Goal: Transaction & Acquisition: Purchase product/service

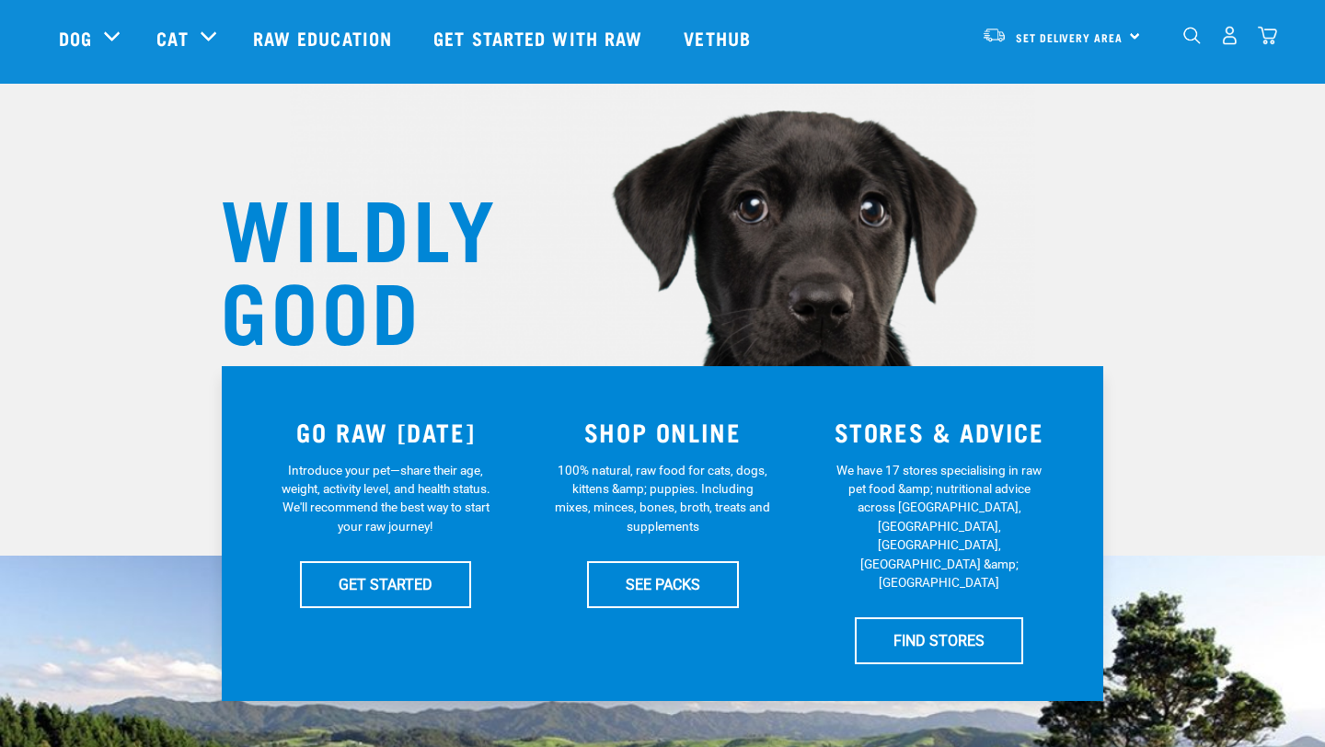
scroll to position [23, 0]
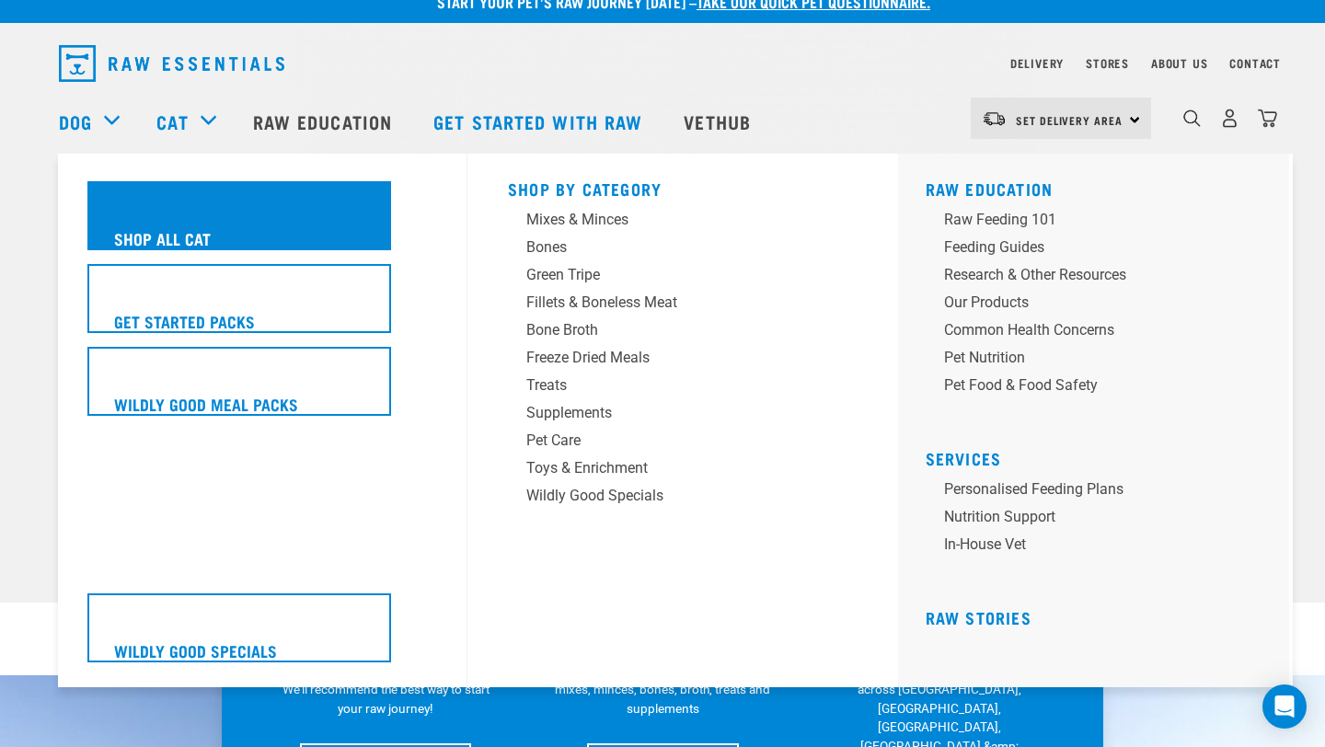
click at [225, 236] on div "Shop All Cat" at bounding box center [239, 215] width 304 height 69
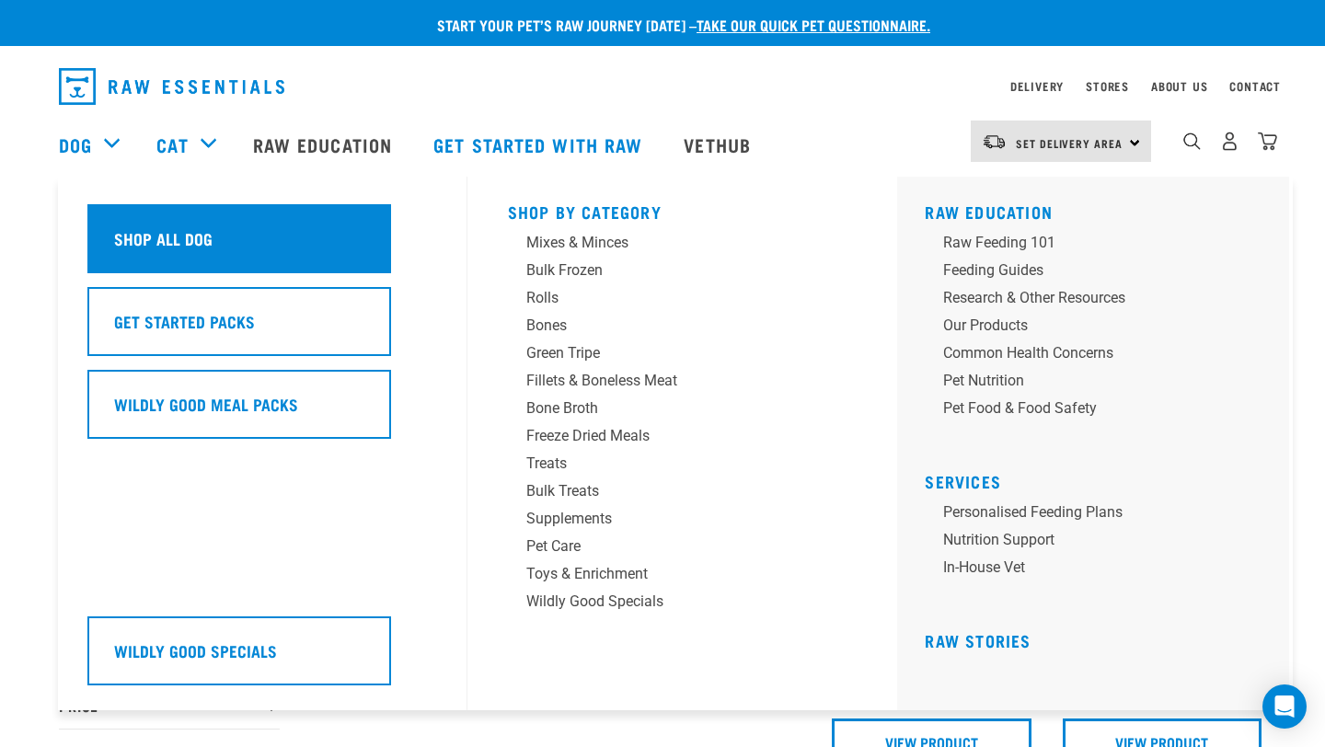
click at [171, 241] on h5 "Shop All Dog" at bounding box center [163, 238] width 98 height 24
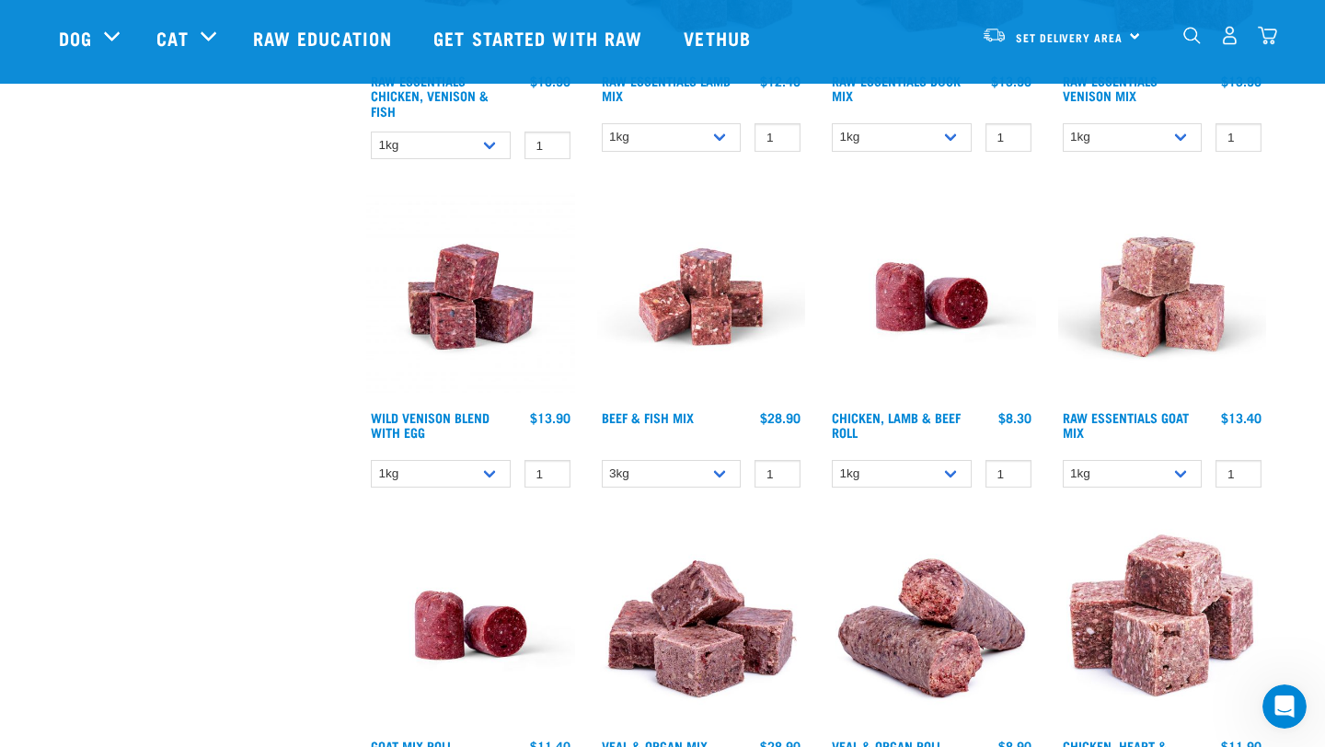
scroll to position [1194, 0]
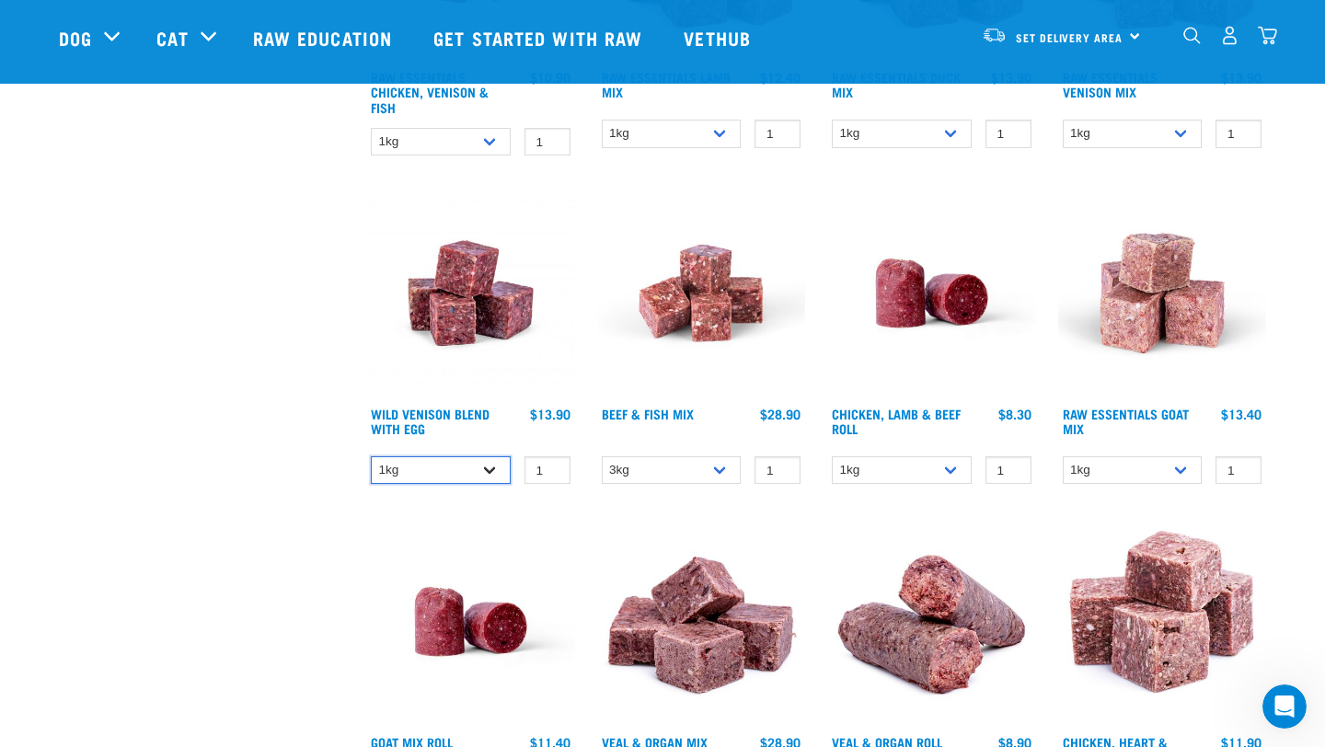
click at [475, 471] on select "1kg 3kg Bulk (10kg)" at bounding box center [441, 470] width 140 height 29
click at [371, 456] on select "1kg 3kg Bulk (10kg)" at bounding box center [441, 470] width 140 height 29
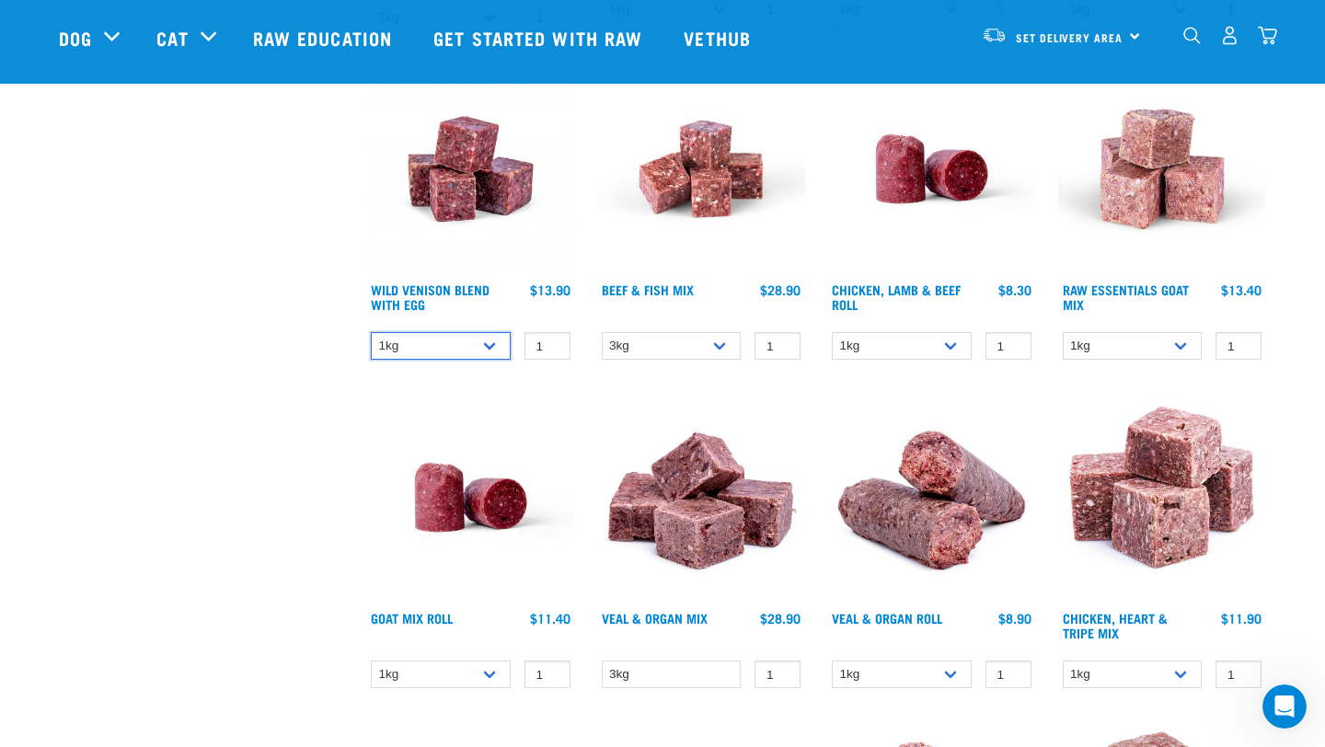
scroll to position [1321, 0]
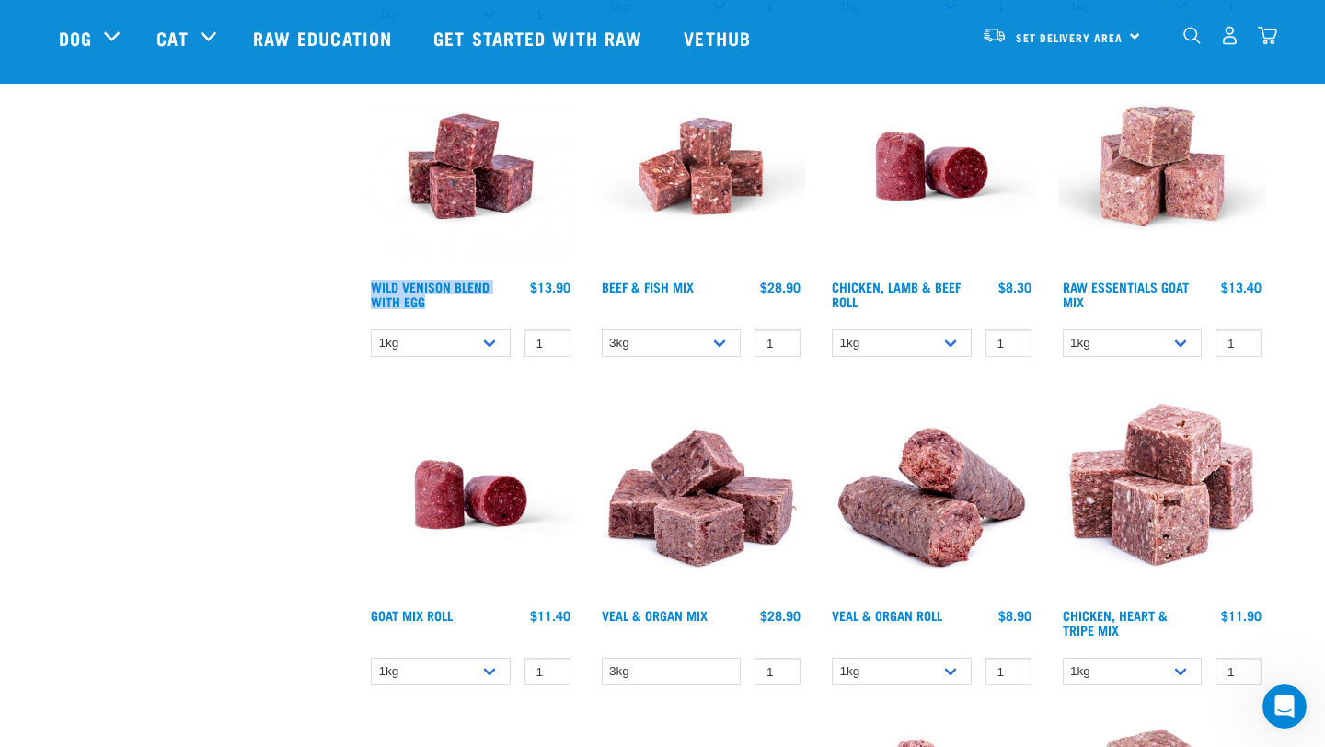
click at [1230, 40] on img "dropdown navigation" at bounding box center [1229, 35] width 19 height 19
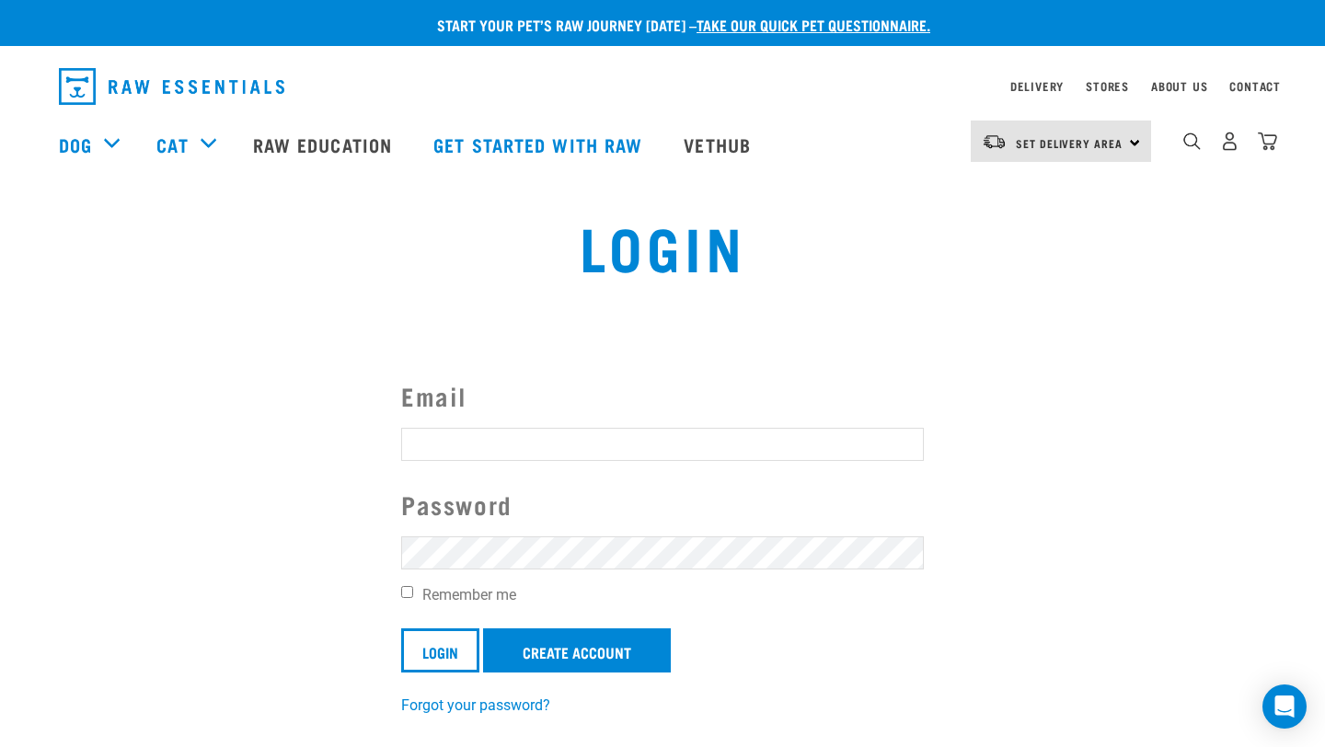
click at [501, 447] on input "Email" at bounding box center [662, 444] width 523 height 33
type input "y"
type input "[EMAIL_ADDRESS][DOMAIN_NAME]"
click at [401, 628] on input "Login" at bounding box center [440, 650] width 78 height 44
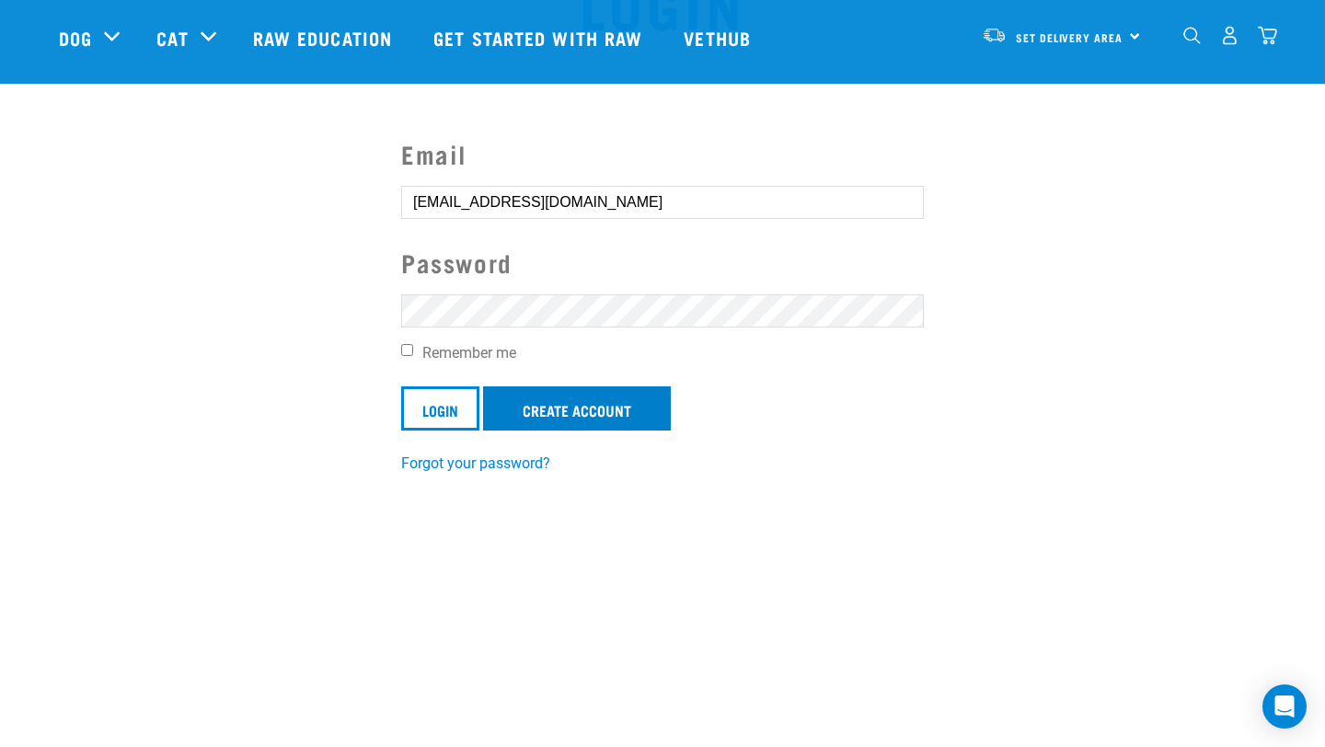
scroll to position [122, 0]
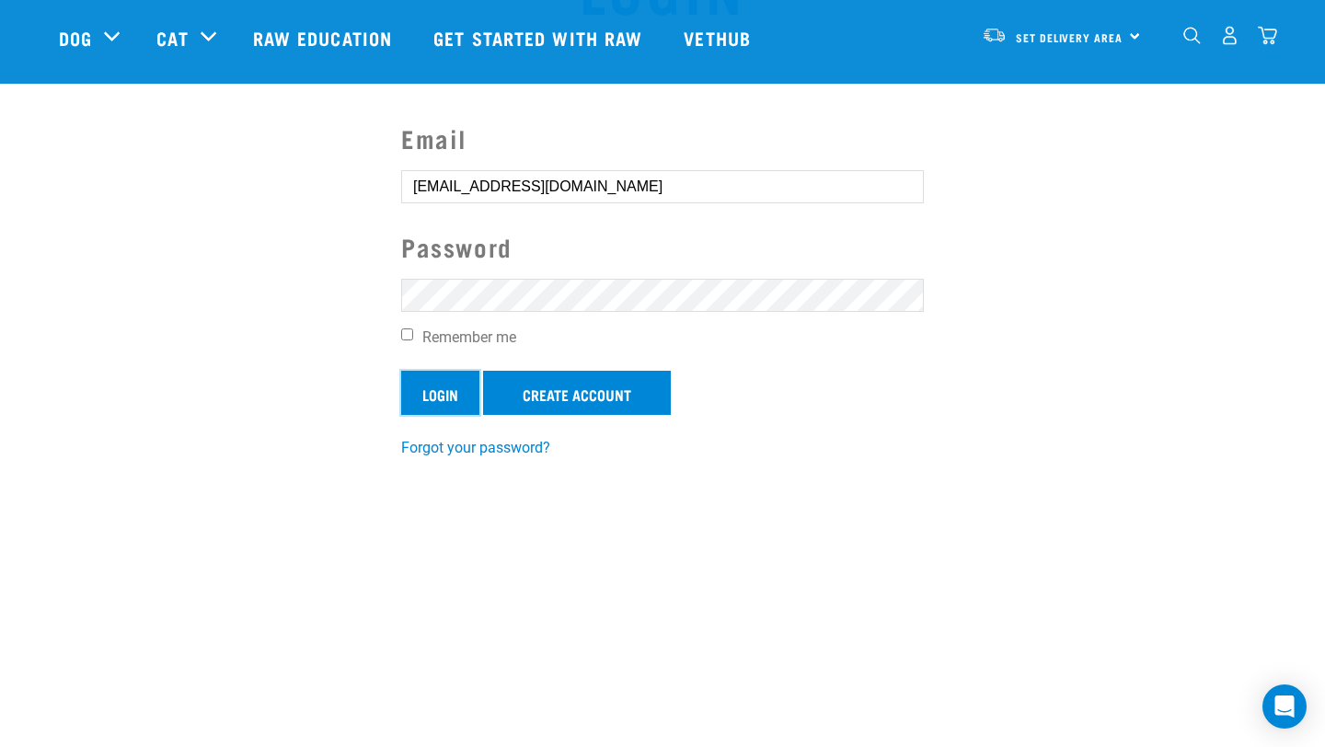
click at [448, 385] on input "Login" at bounding box center [440, 393] width 78 height 44
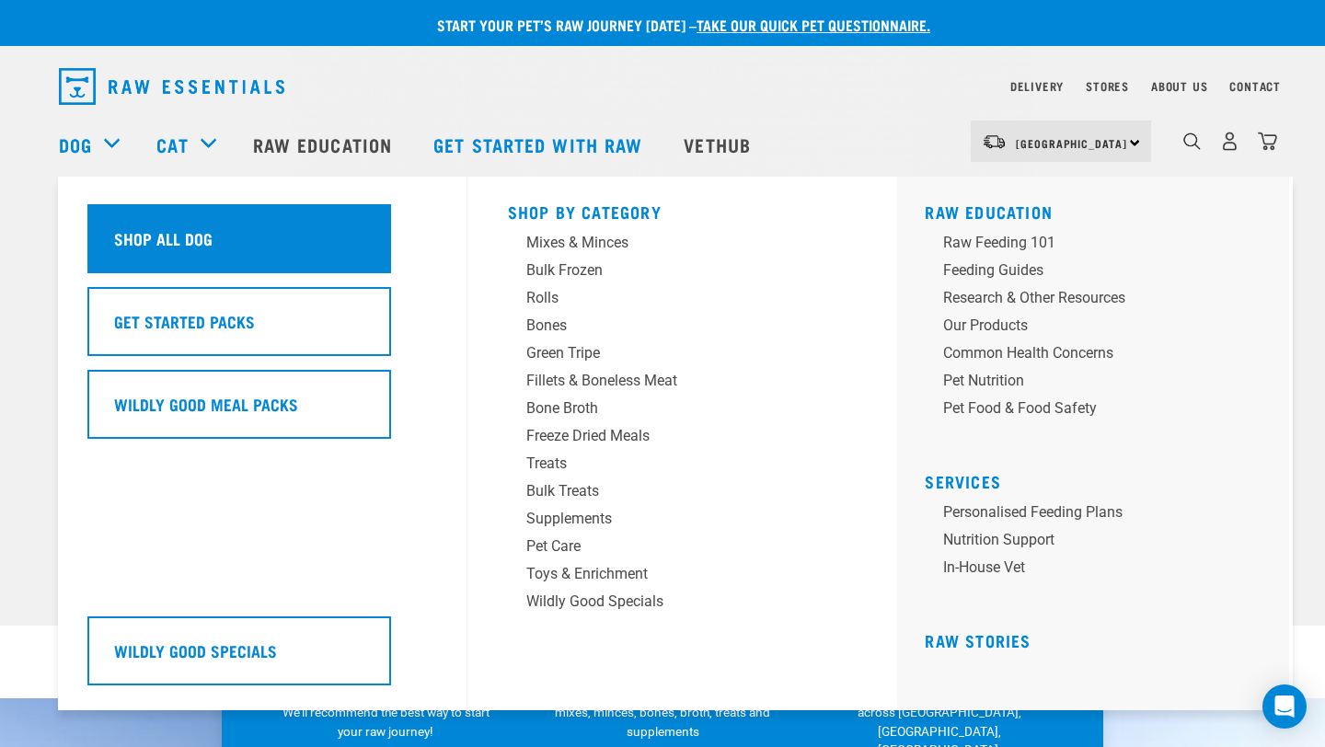
click at [129, 220] on div "Shop All Dog" at bounding box center [239, 238] width 304 height 69
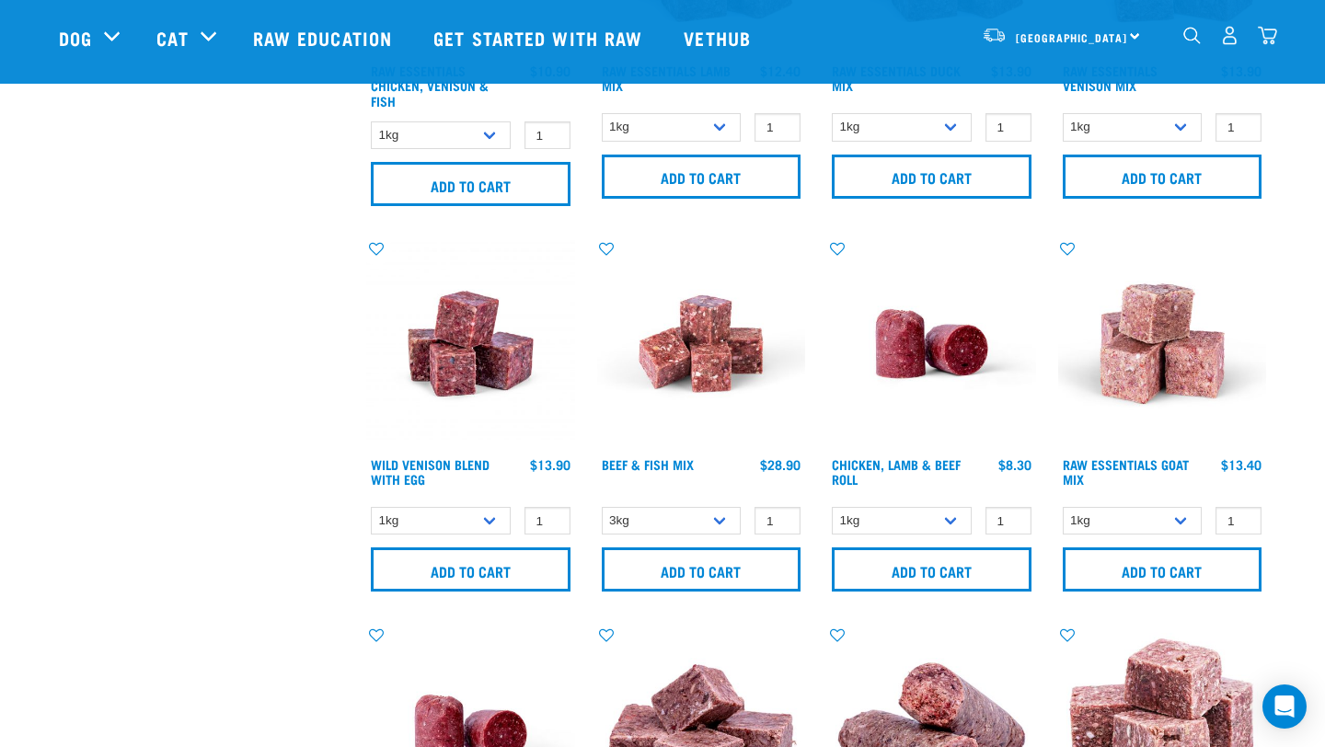
scroll to position [1066, 0]
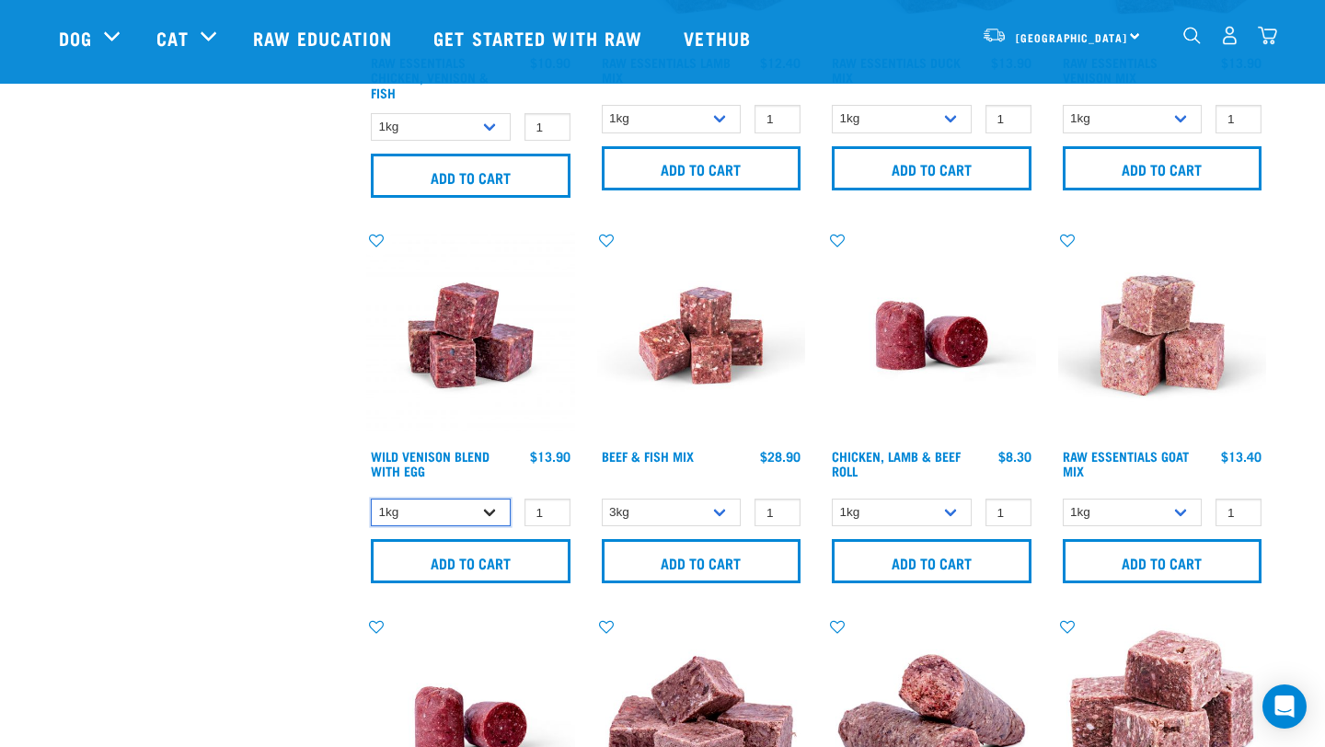
click at [486, 517] on select "1kg 3kg Bulk (10kg)" at bounding box center [441, 513] width 140 height 29
click at [371, 499] on select "1kg 3kg Bulk (10kg)" at bounding box center [441, 513] width 140 height 29
type input "2"
click at [548, 506] on input "2" at bounding box center [547, 513] width 46 height 29
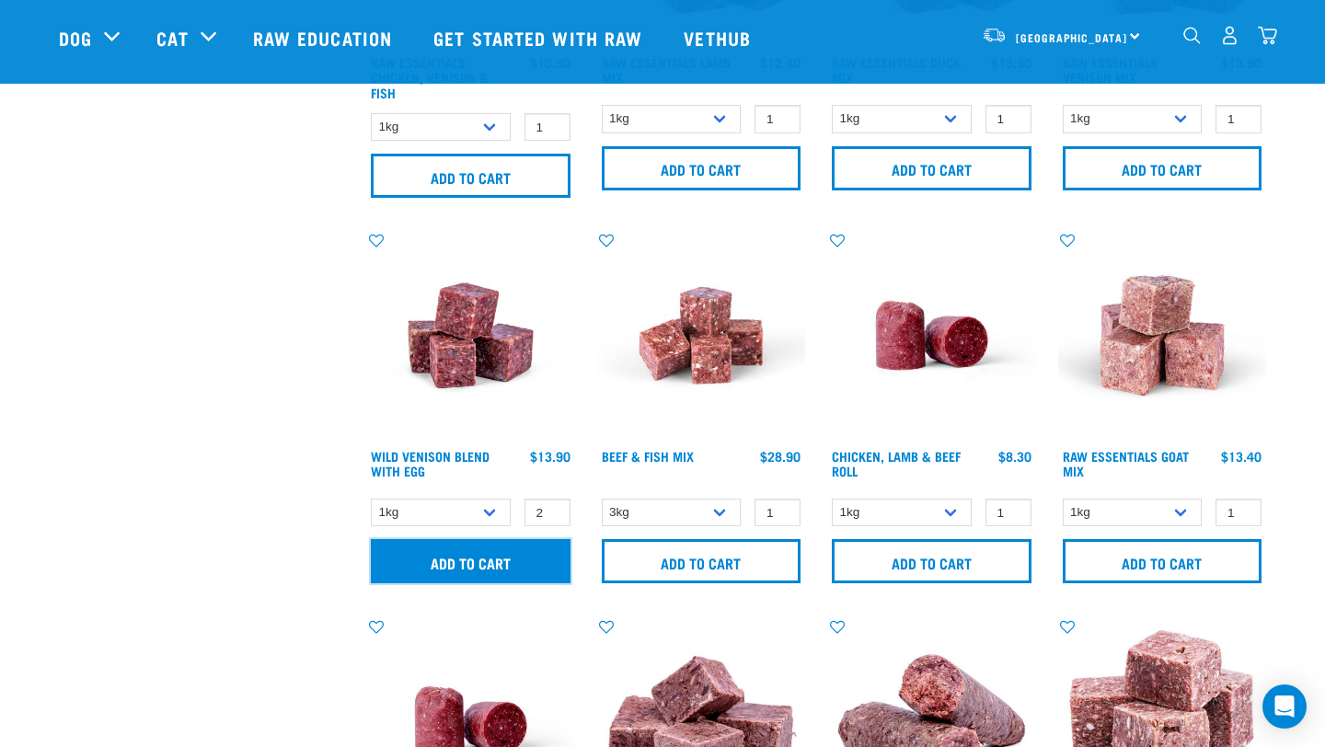
click at [524, 548] on input "Add to cart" at bounding box center [471, 561] width 200 height 44
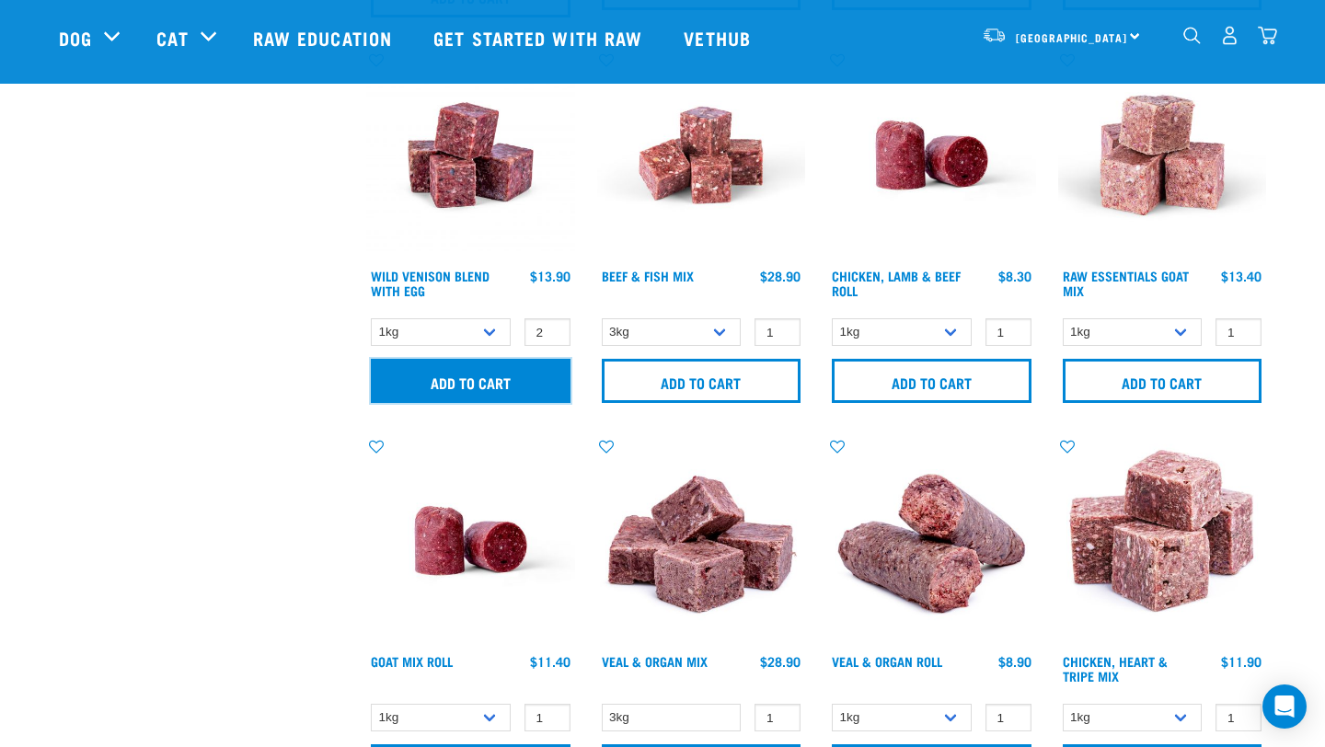
scroll to position [1535, 0]
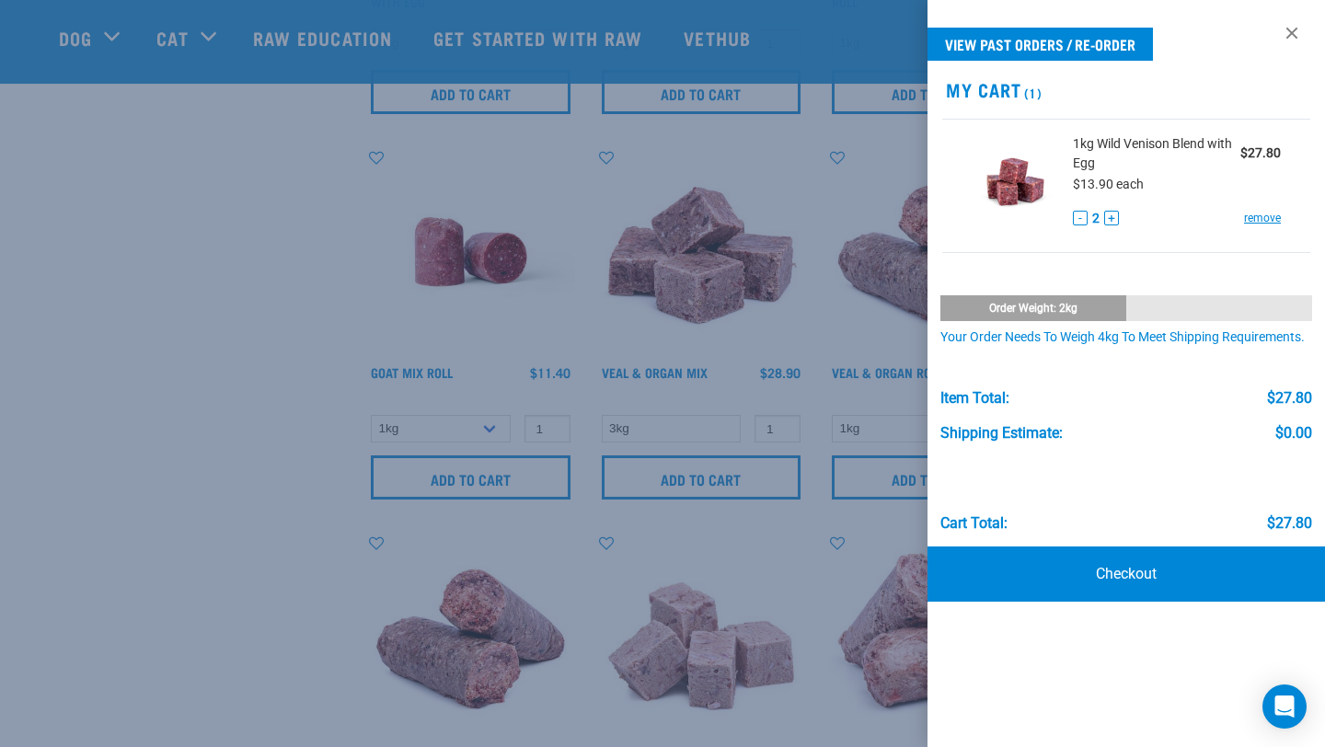
click at [259, 395] on div at bounding box center [662, 373] width 1325 height 747
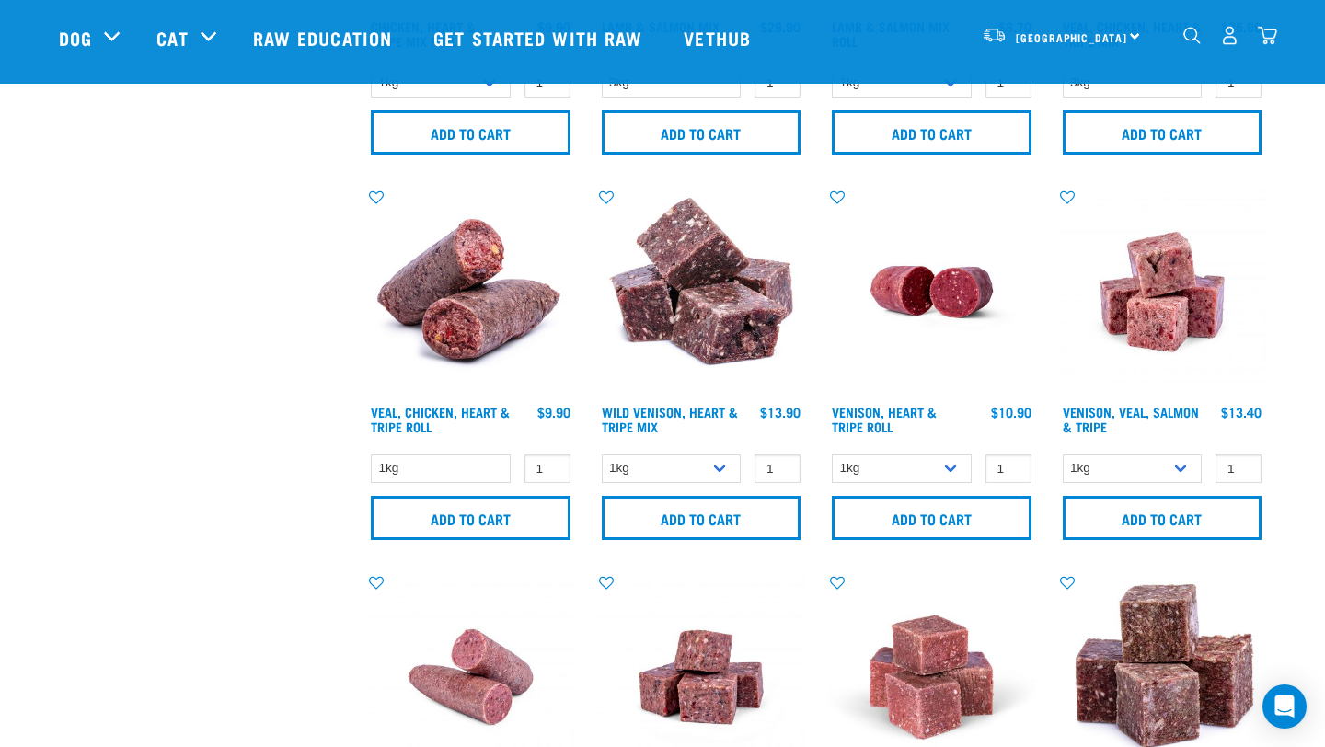
scroll to position [2616, 0]
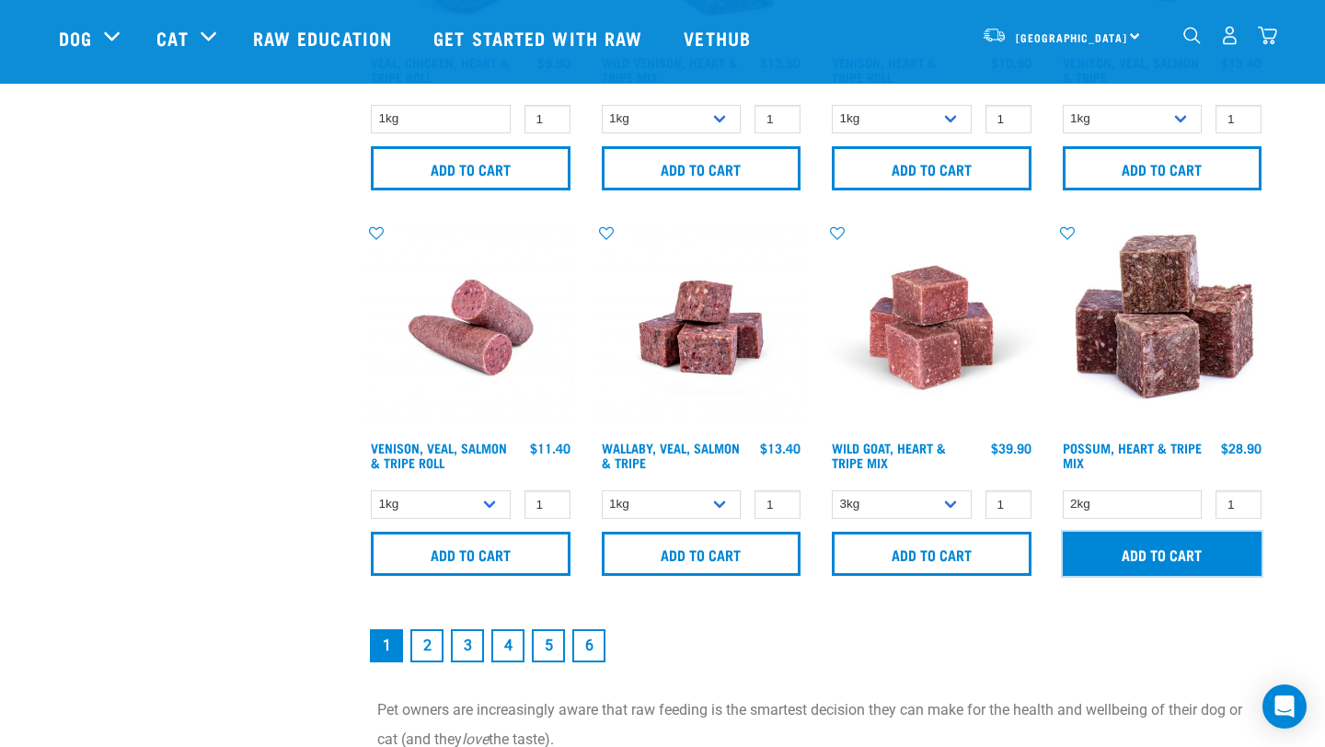
click at [1173, 548] on input "Add to cart" at bounding box center [1163, 554] width 200 height 44
click at [438, 649] on link "2" at bounding box center [426, 645] width 33 height 33
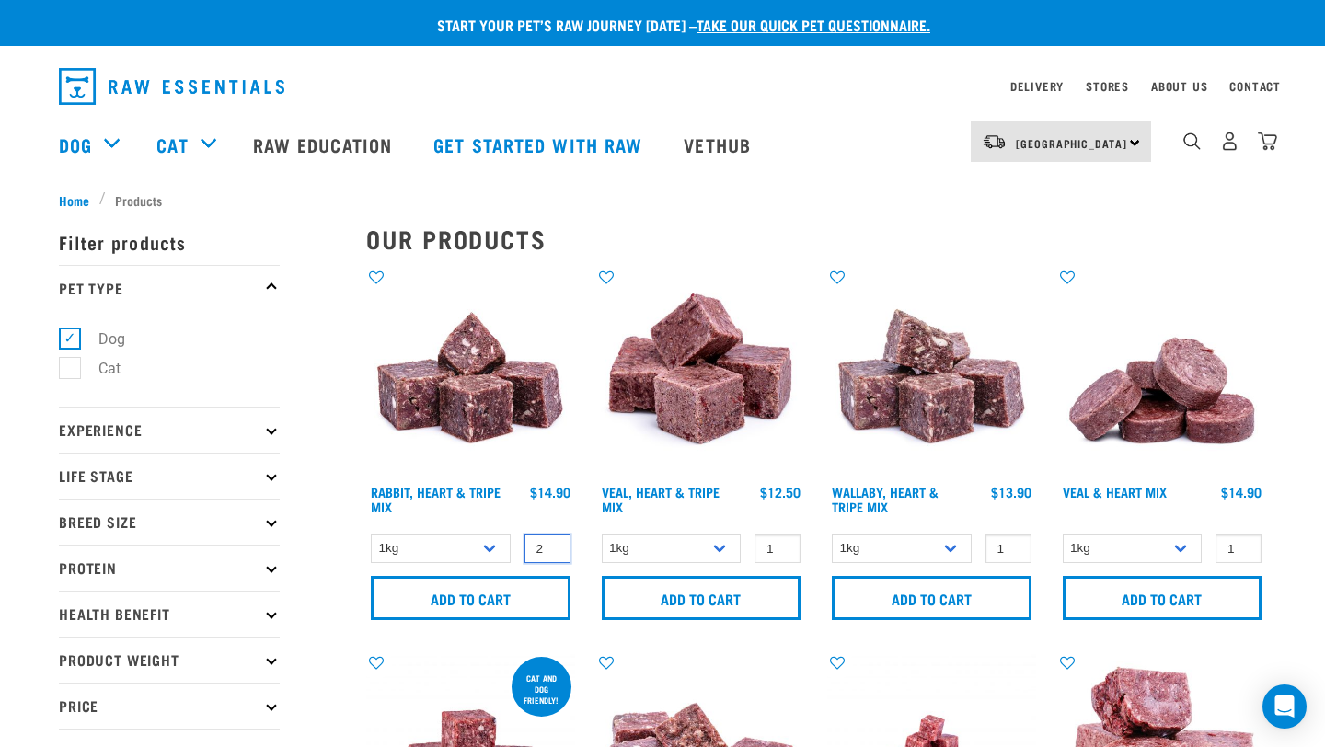
type input "2"
click at [553, 546] on input "2" at bounding box center [547, 549] width 46 height 29
click at [523, 599] on input "Add to cart" at bounding box center [471, 598] width 200 height 44
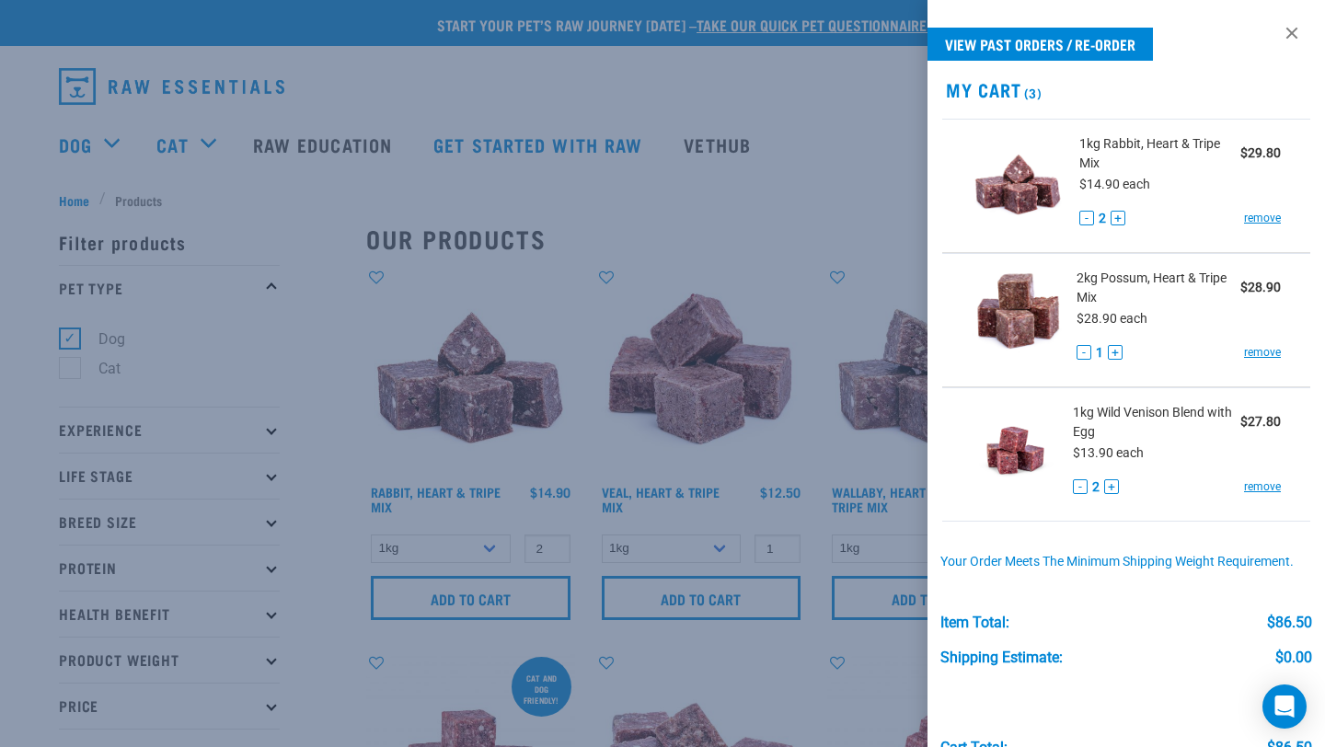
click at [268, 201] on div at bounding box center [662, 373] width 1325 height 747
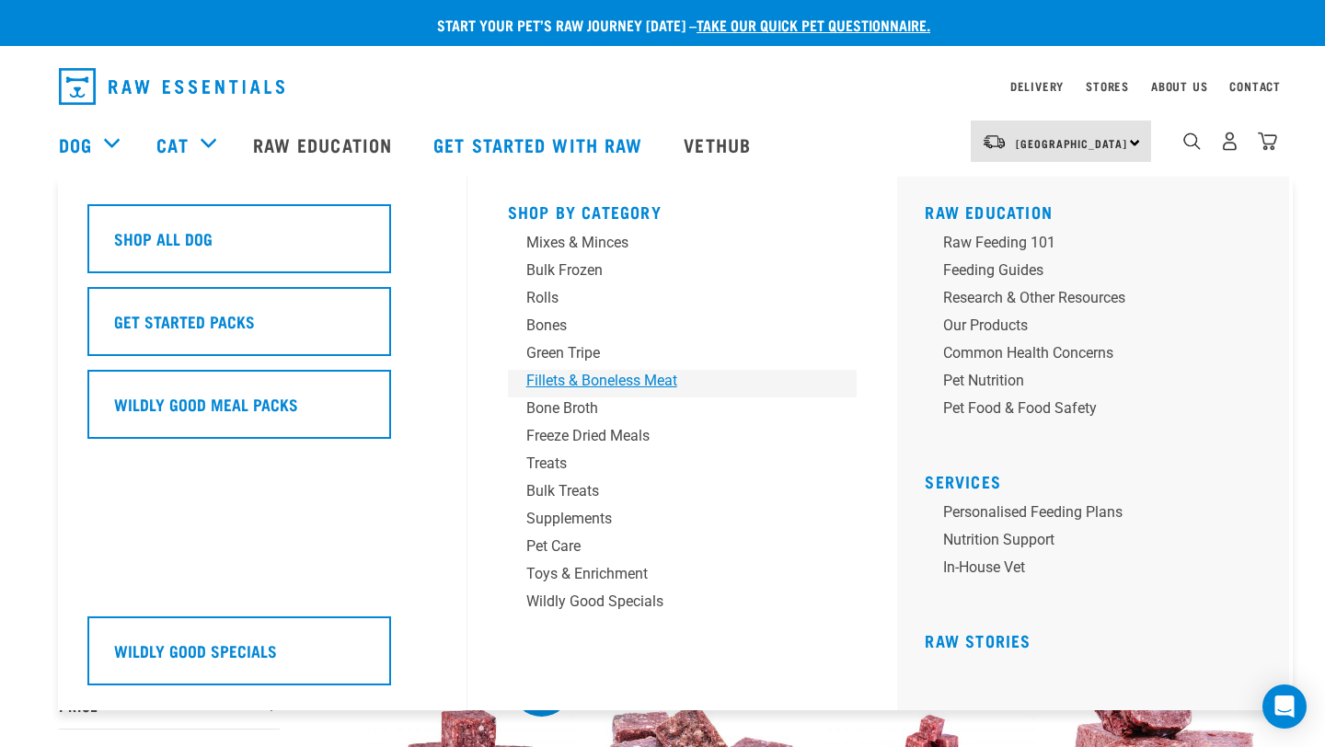
click at [598, 383] on div "Fillets & Boneless Meat" at bounding box center [669, 381] width 287 height 22
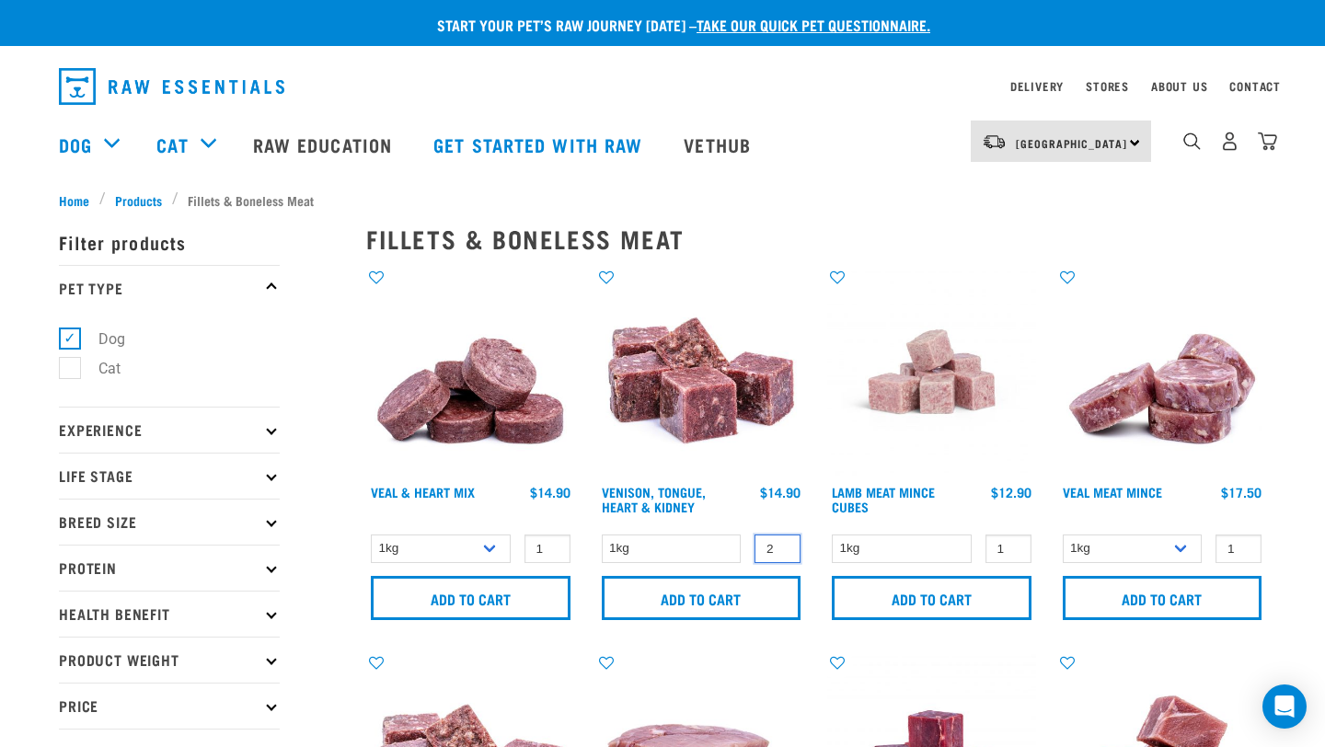
click at [780, 542] on input "2" at bounding box center [777, 549] width 46 height 29
click at [707, 552] on select "1kg" at bounding box center [672, 549] width 140 height 29
click at [602, 535] on select "1kg" at bounding box center [672, 549] width 140 height 29
click at [785, 545] on input "3" at bounding box center [777, 549] width 46 height 29
type input "4"
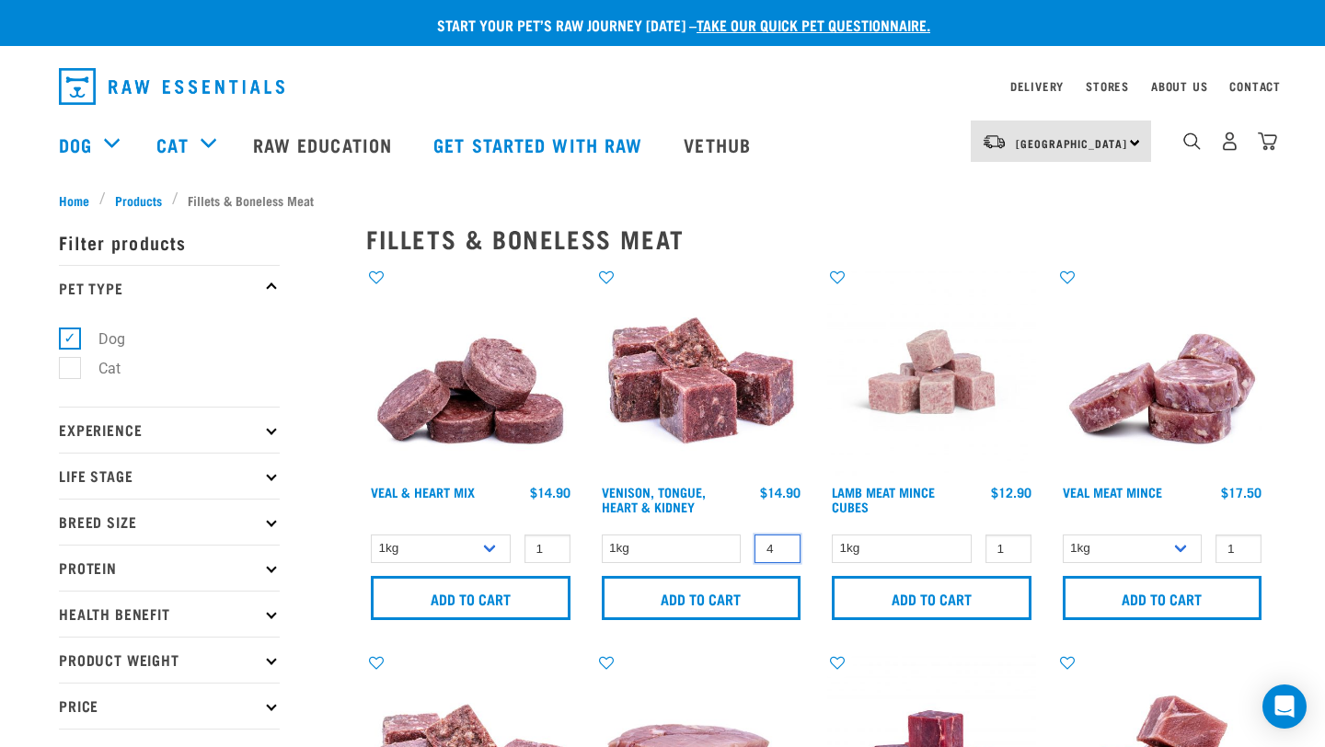
click at [782, 544] on input "4" at bounding box center [777, 549] width 46 height 29
click at [756, 594] on input "Add to cart" at bounding box center [702, 598] width 200 height 44
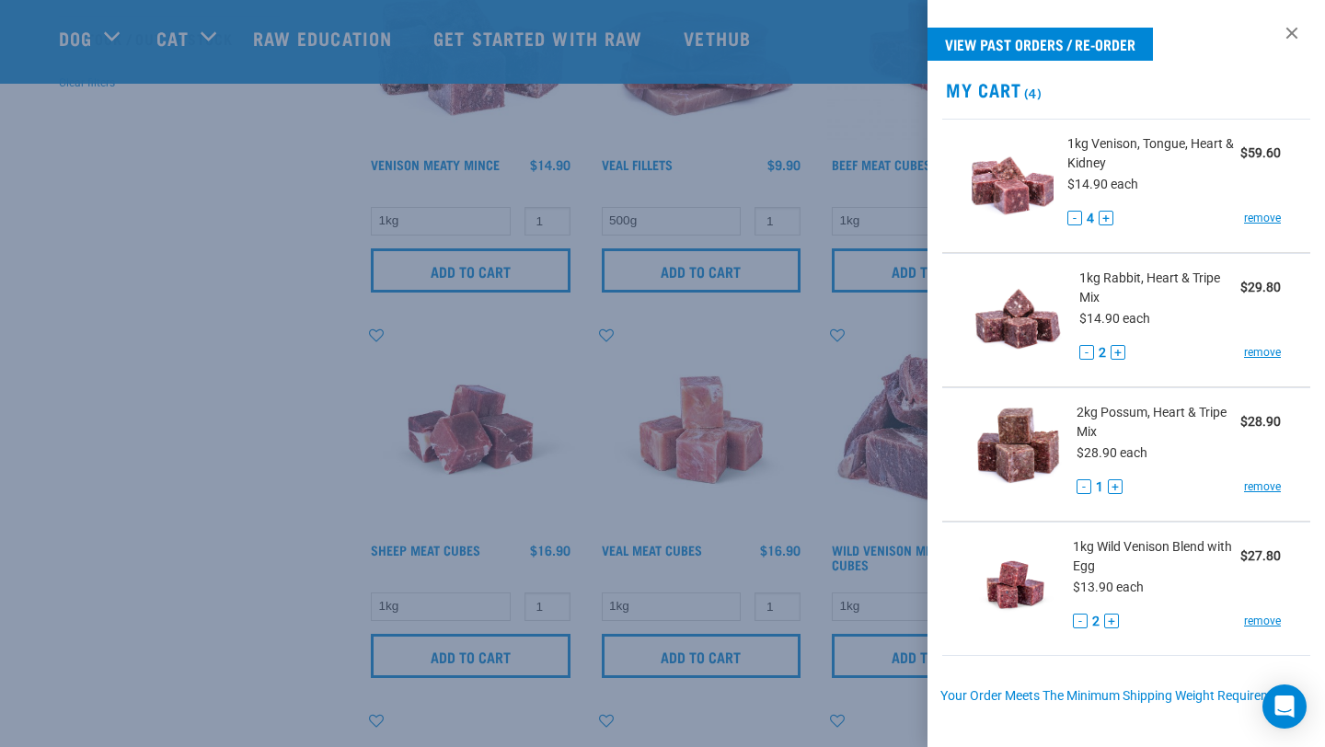
scroll to position [579, 0]
click at [257, 535] on div at bounding box center [662, 373] width 1325 height 747
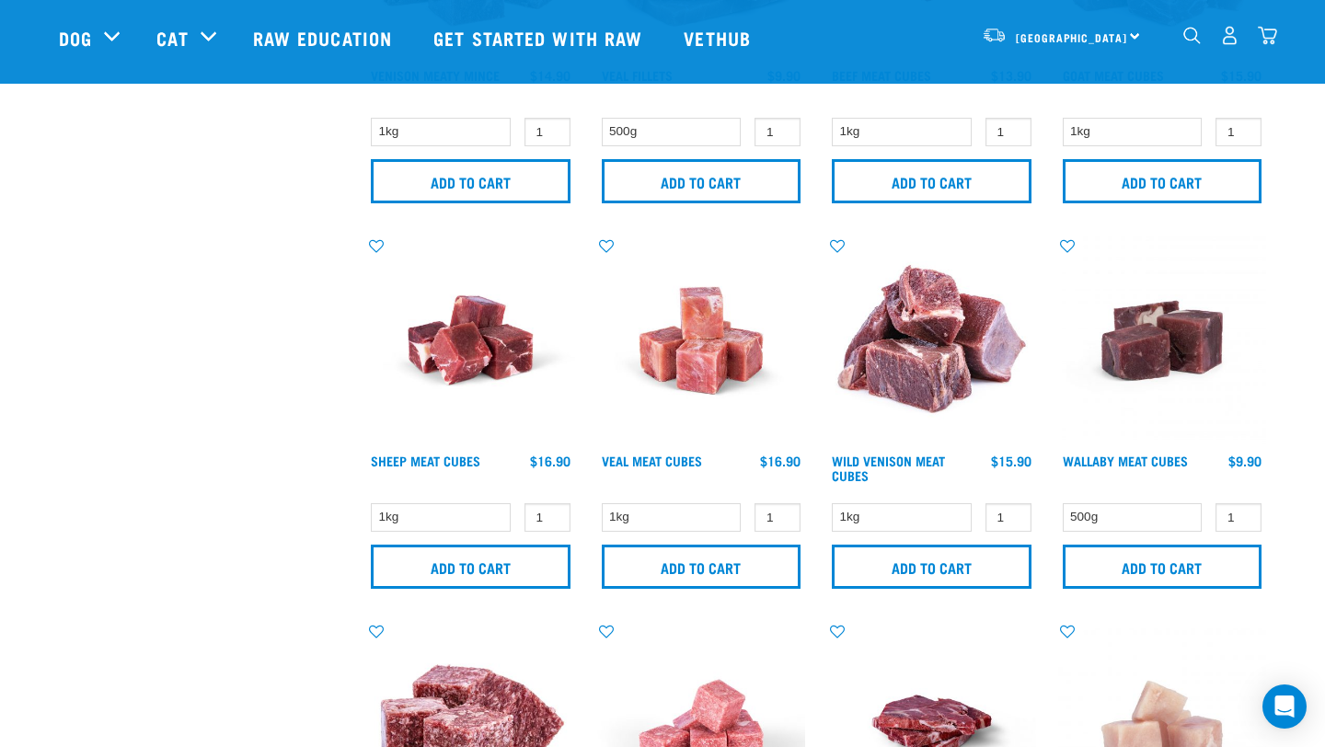
scroll to position [669, 0]
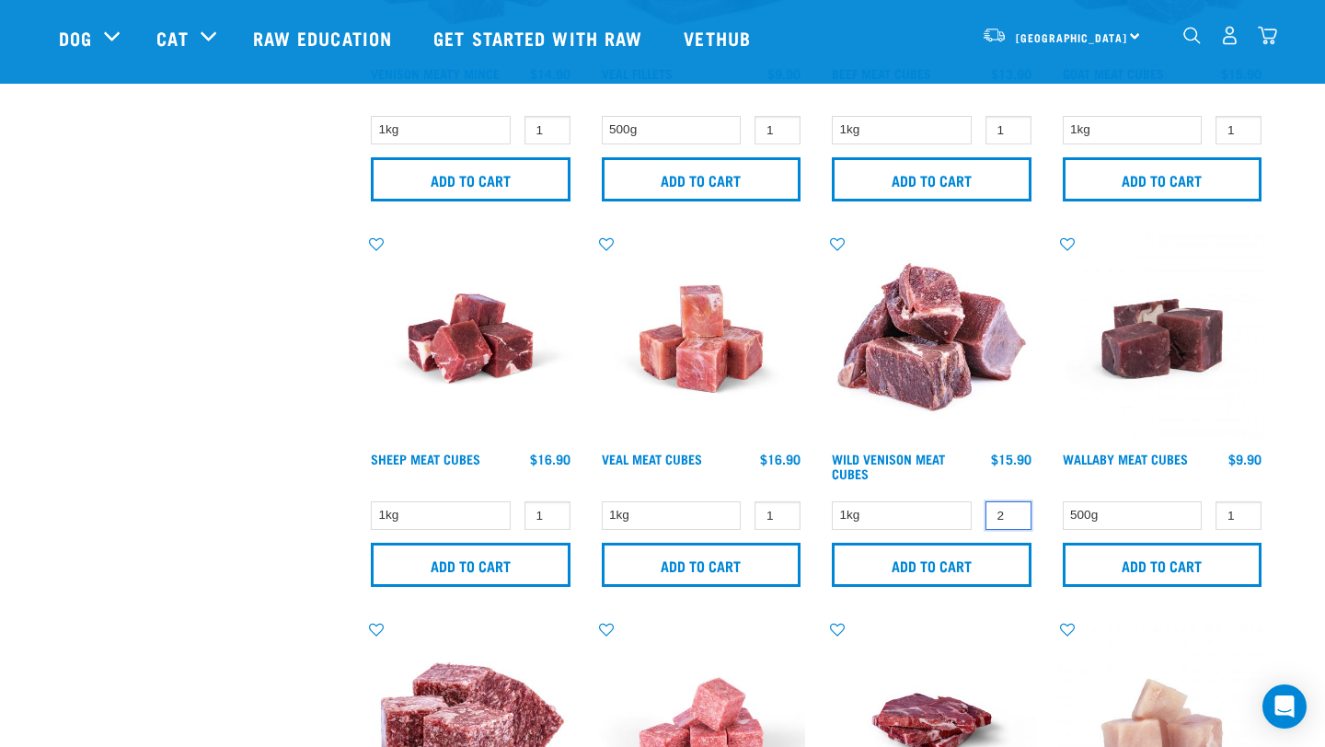
type input "2"
click at [1015, 512] on input "2" at bounding box center [1008, 515] width 46 height 29
click at [930, 513] on select "1kg" at bounding box center [902, 515] width 140 height 29
click at [832, 501] on select "1kg" at bounding box center [902, 515] width 140 height 29
click at [927, 558] on input "Add to cart" at bounding box center [932, 565] width 200 height 44
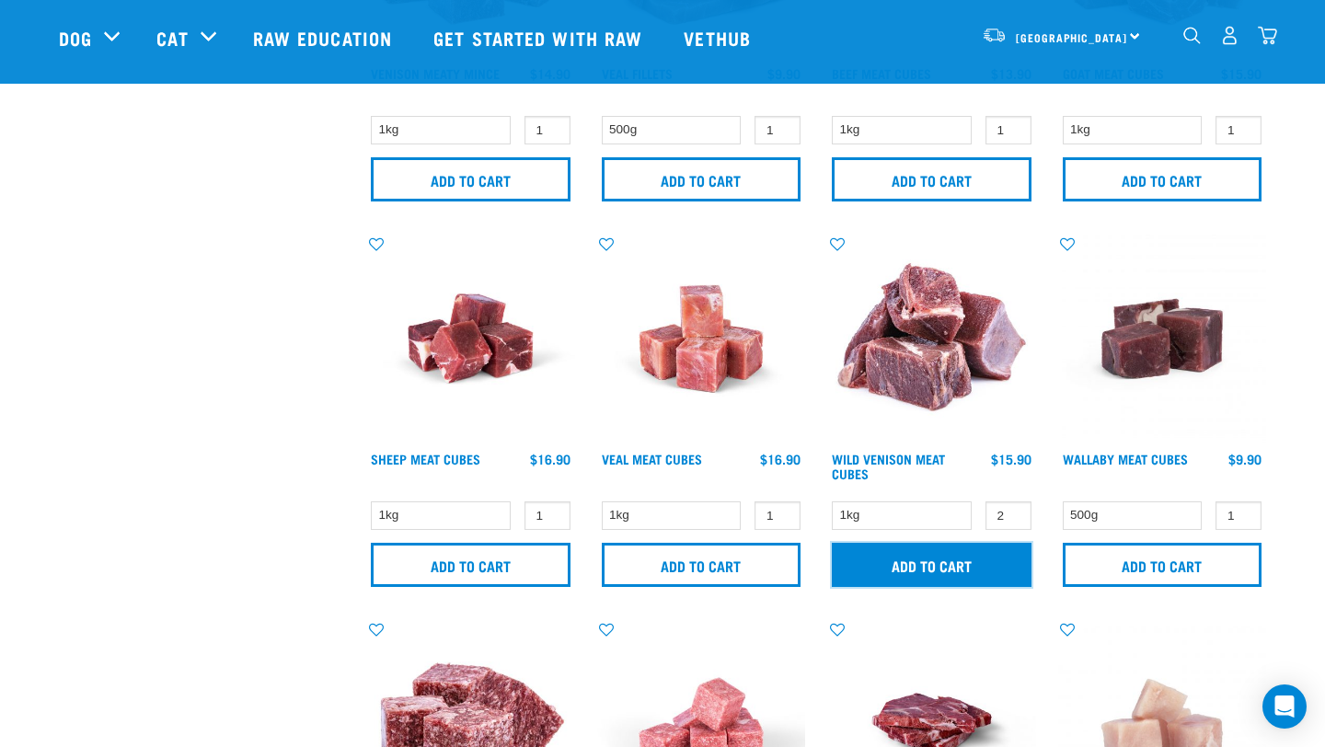
scroll to position [0, 0]
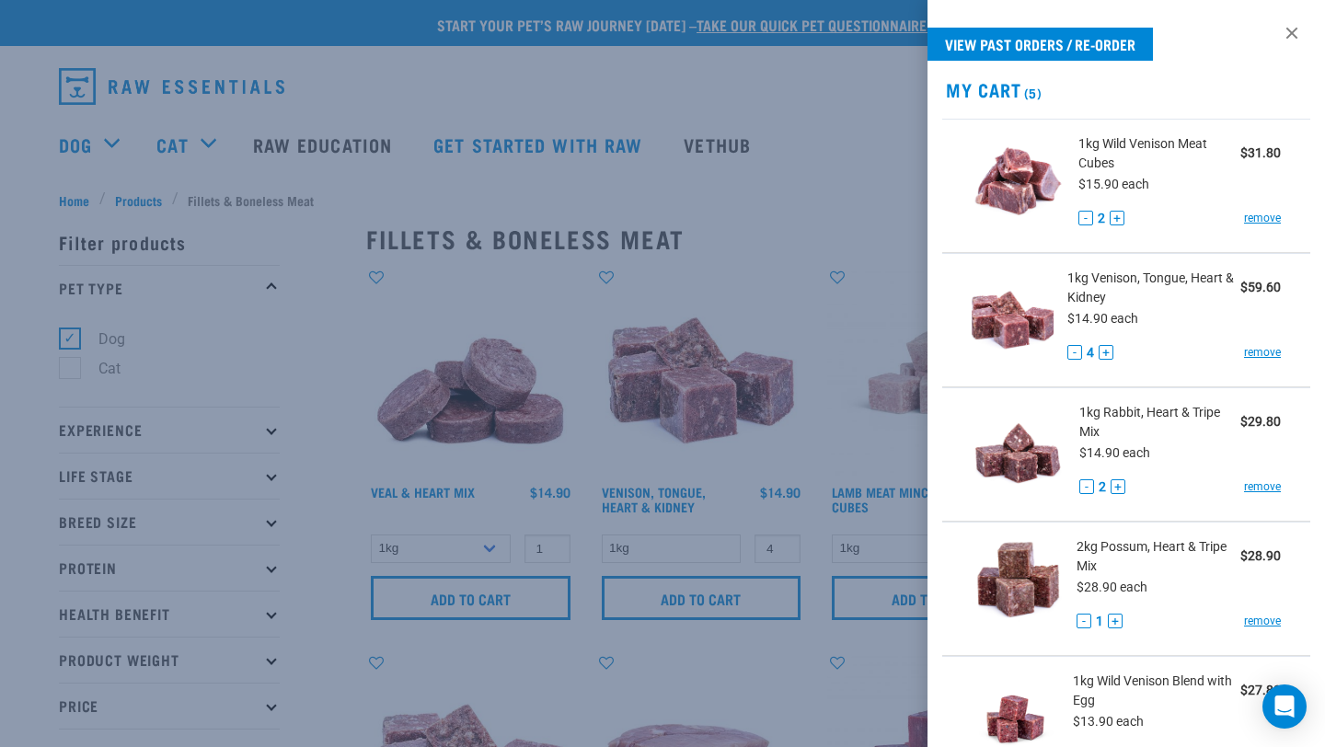
click at [421, 261] on div at bounding box center [662, 373] width 1325 height 747
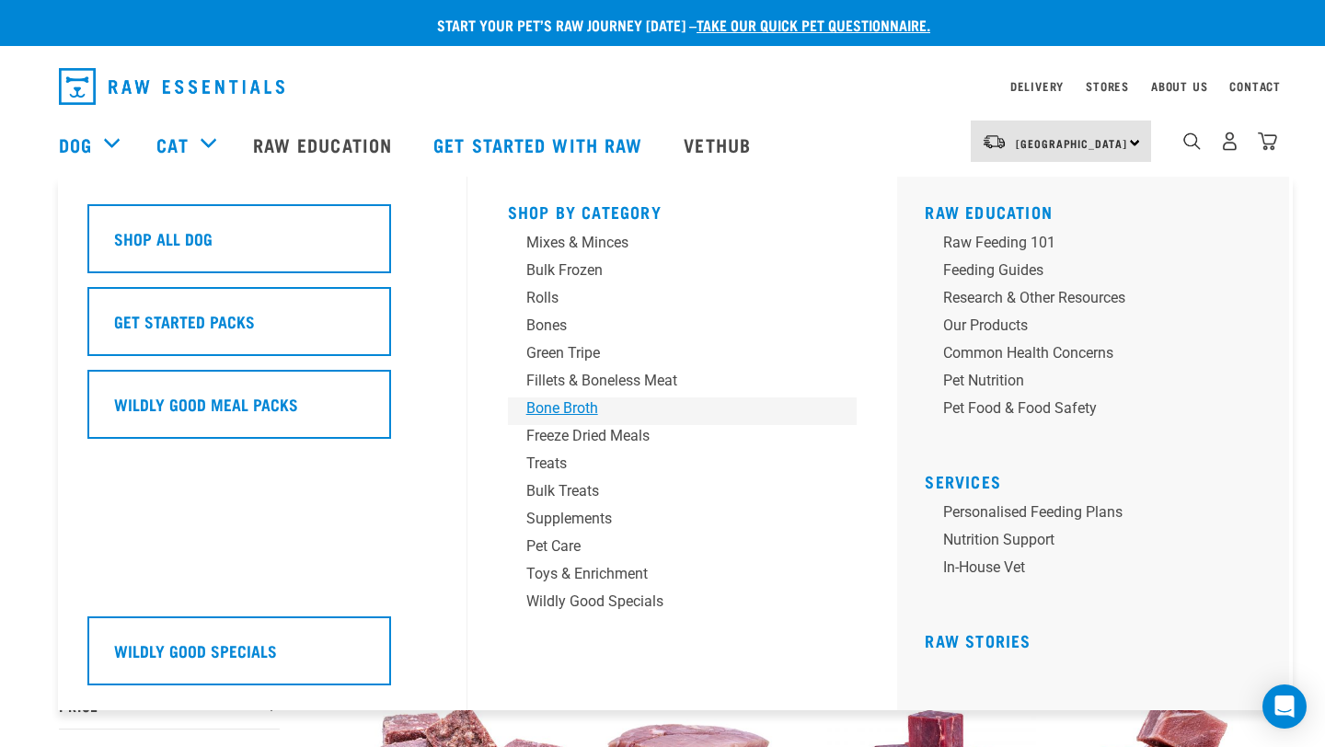
click at [601, 408] on div "Bone Broth" at bounding box center [669, 408] width 287 height 22
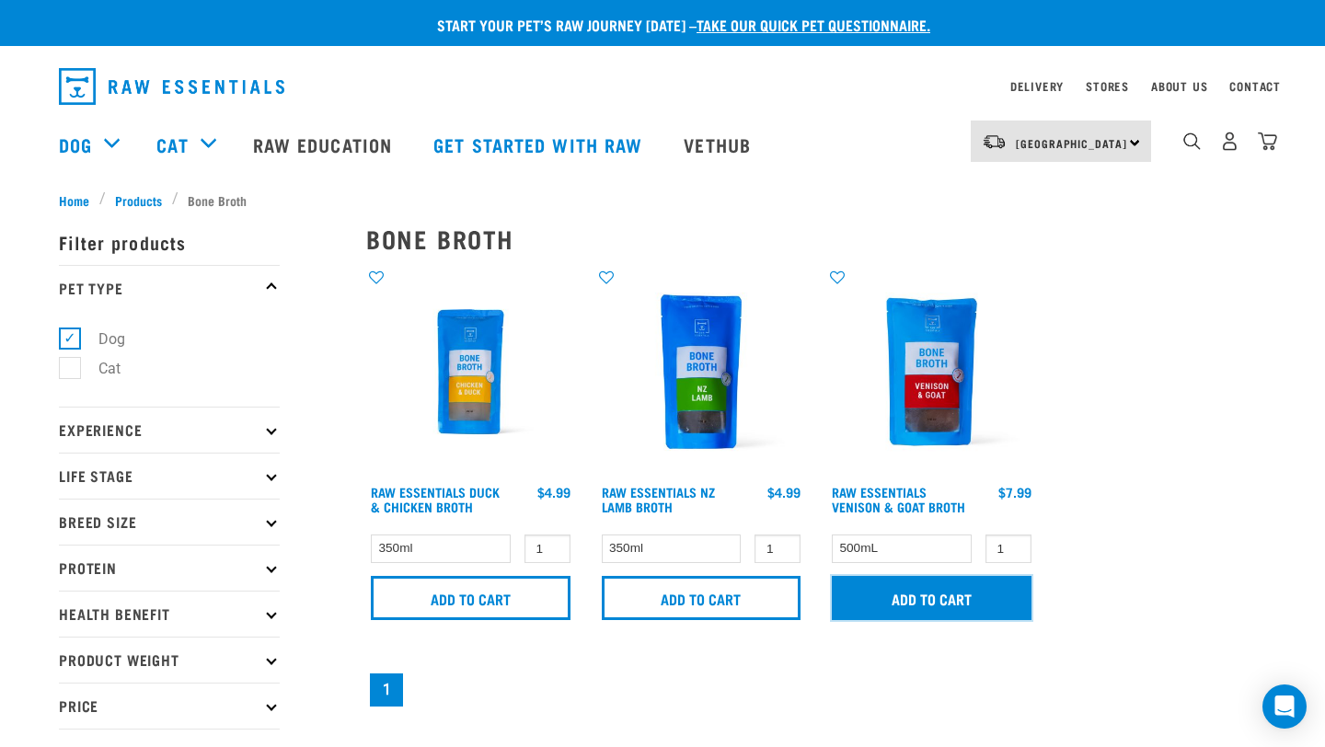
click at [974, 591] on input "Add to cart" at bounding box center [932, 598] width 200 height 44
type input "2"
click at [553, 546] on input "2" at bounding box center [547, 549] width 46 height 29
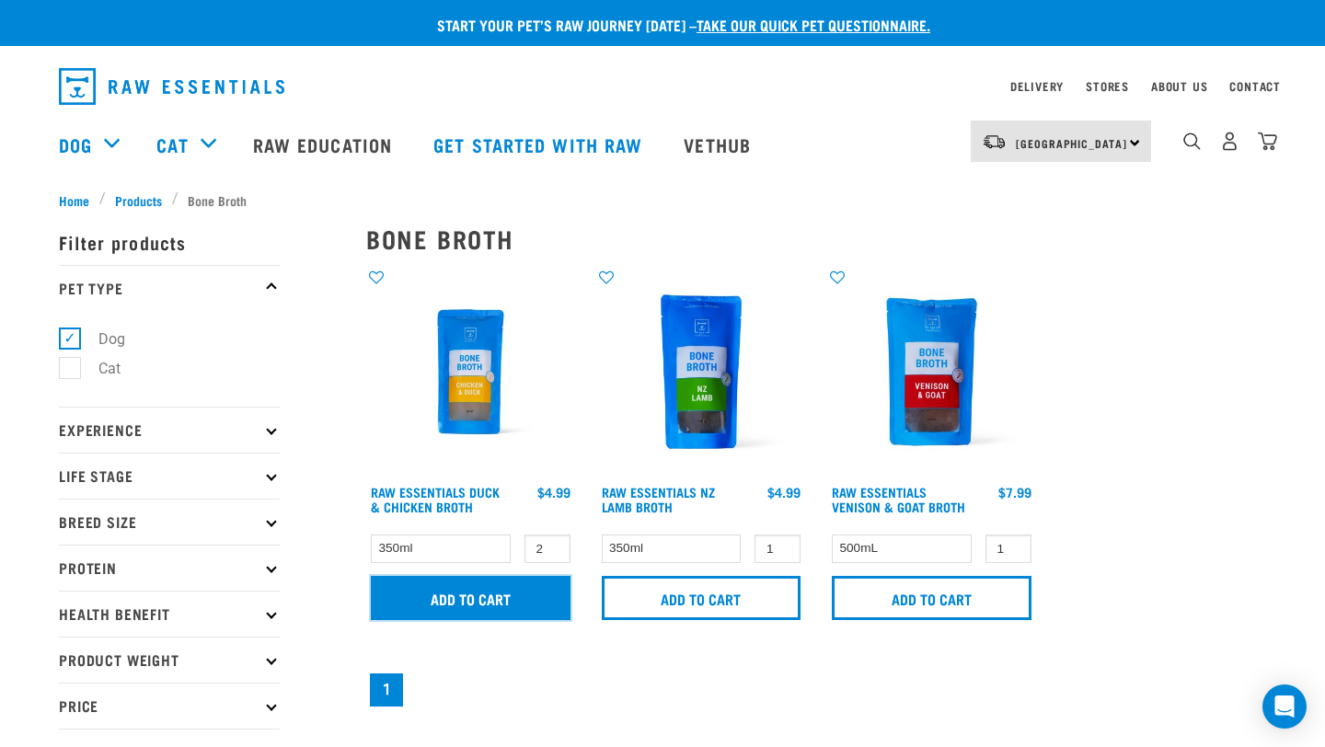
click at [543, 597] on input "Add to cart" at bounding box center [471, 598] width 200 height 44
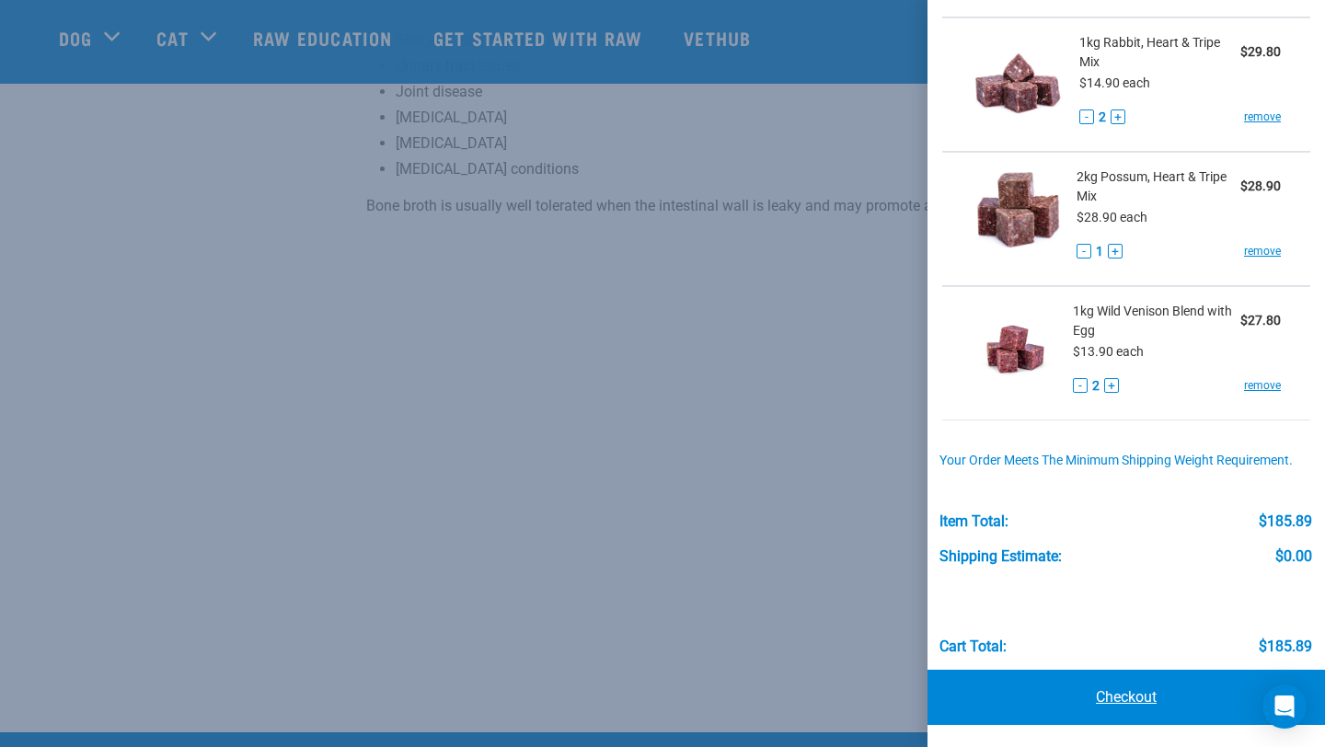
scroll to position [1366, 0]
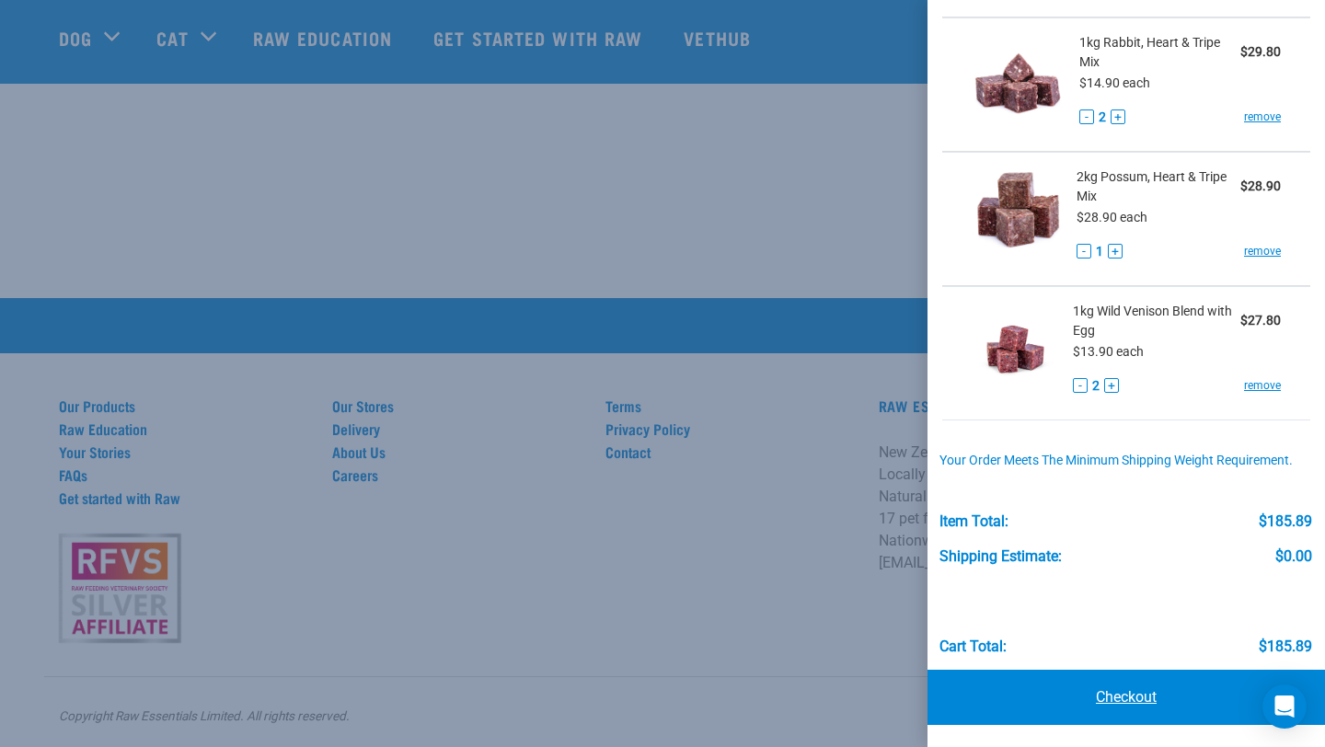
click at [1124, 696] on link "Checkout" at bounding box center [1125, 697] width 397 height 55
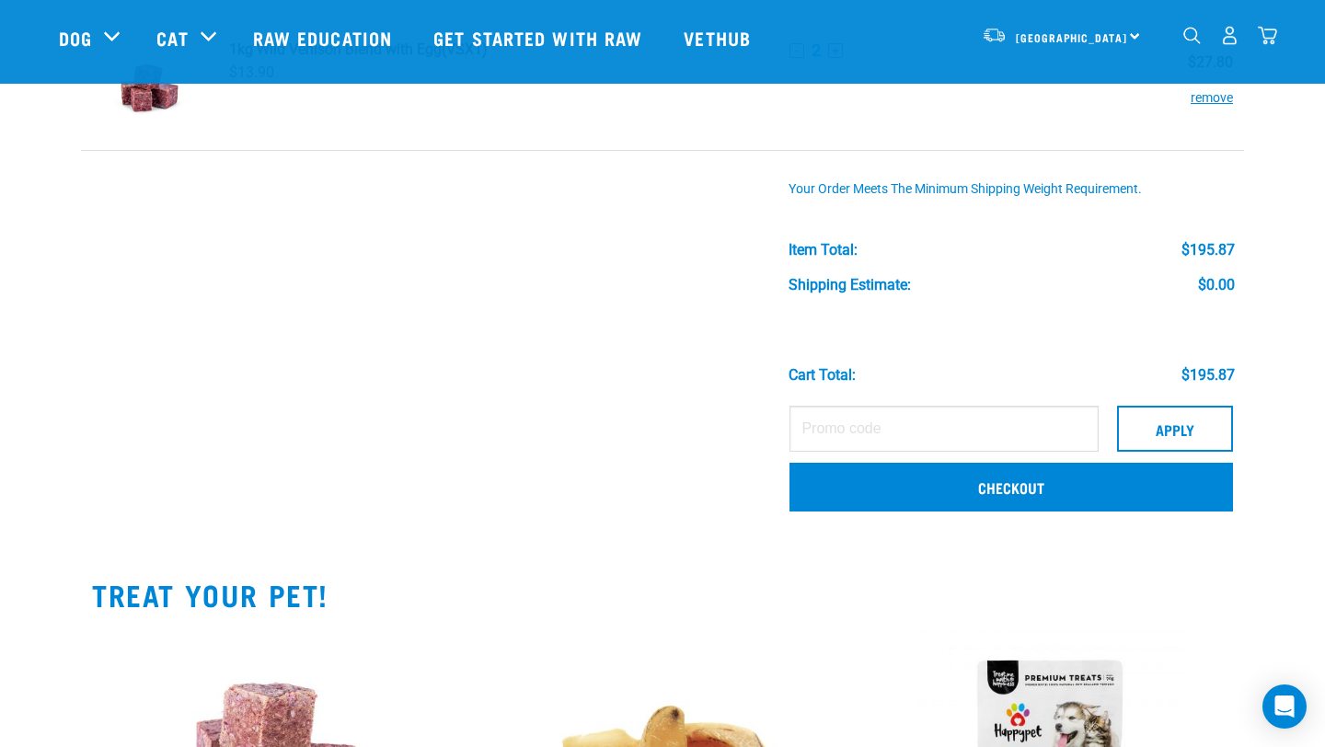
scroll to position [822, 0]
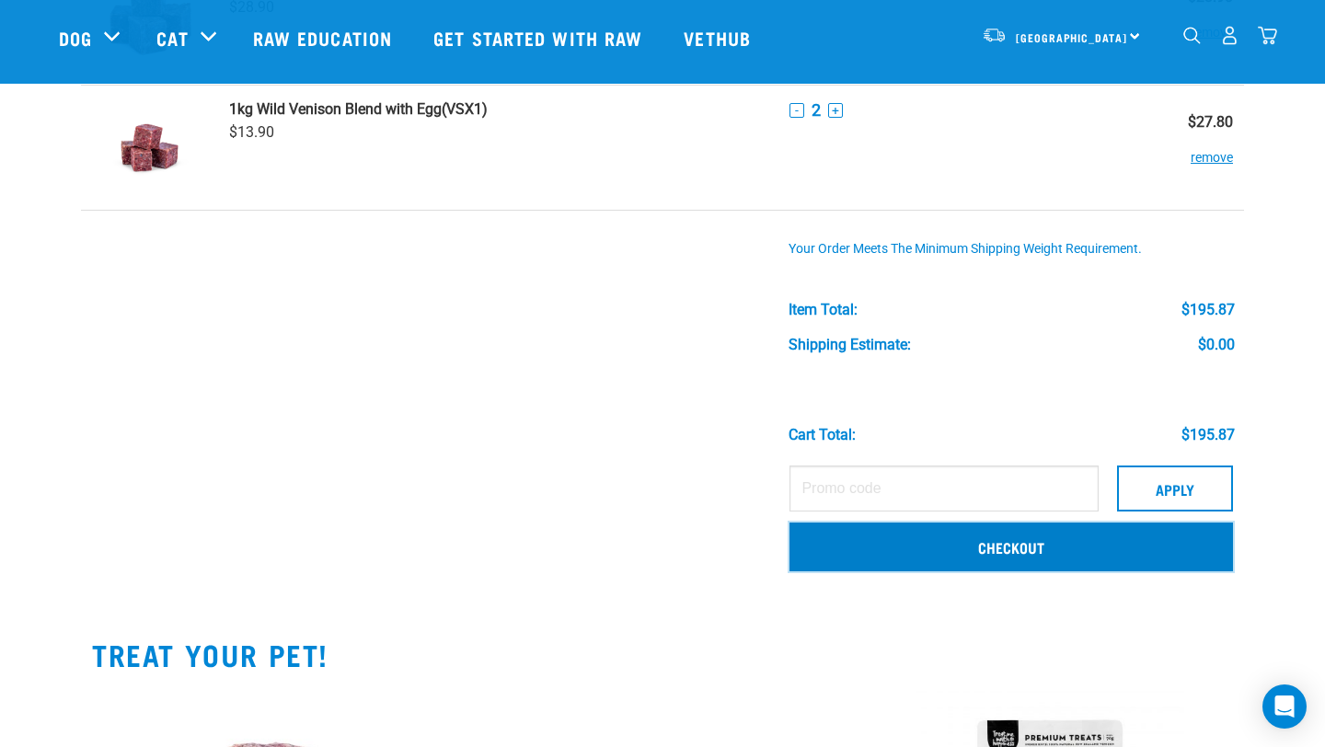
click at [1007, 561] on link "Checkout" at bounding box center [1010, 547] width 443 height 48
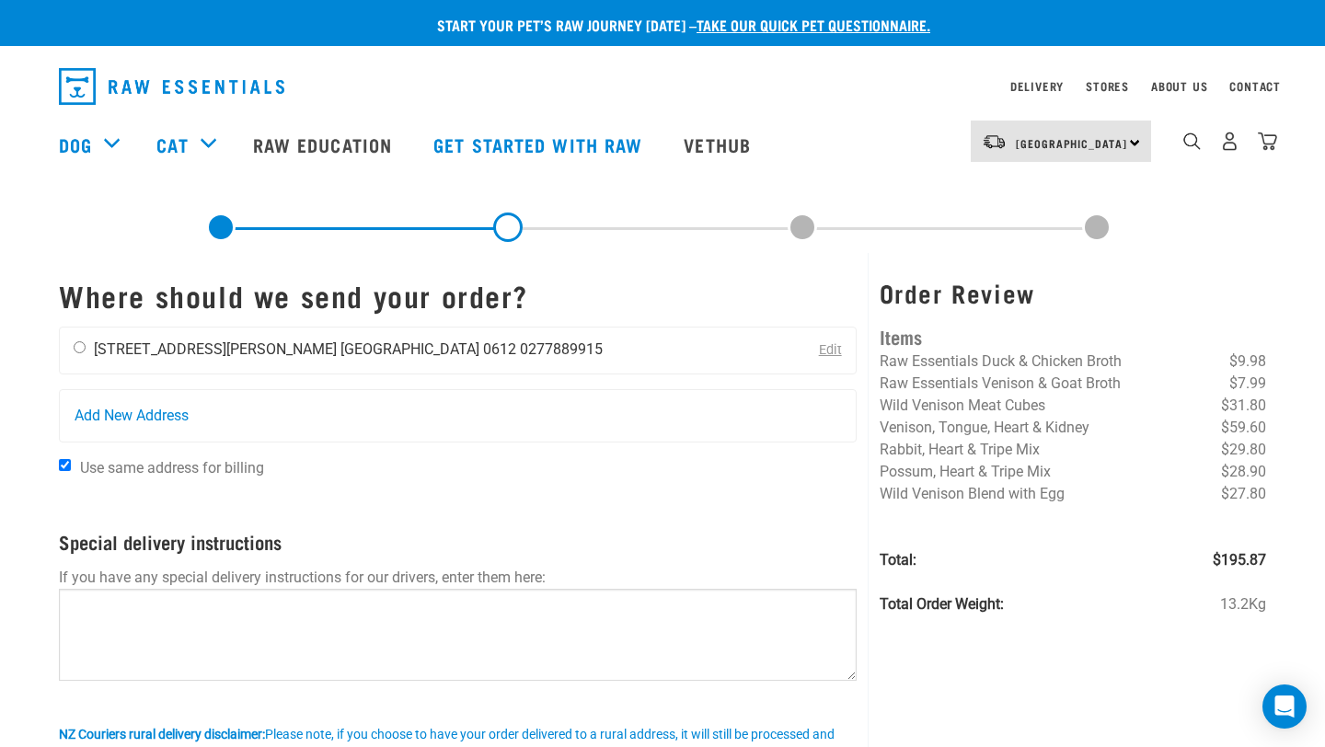
click at [77, 345] on input "radio" at bounding box center [80, 347] width 12 height 12
radio input "true"
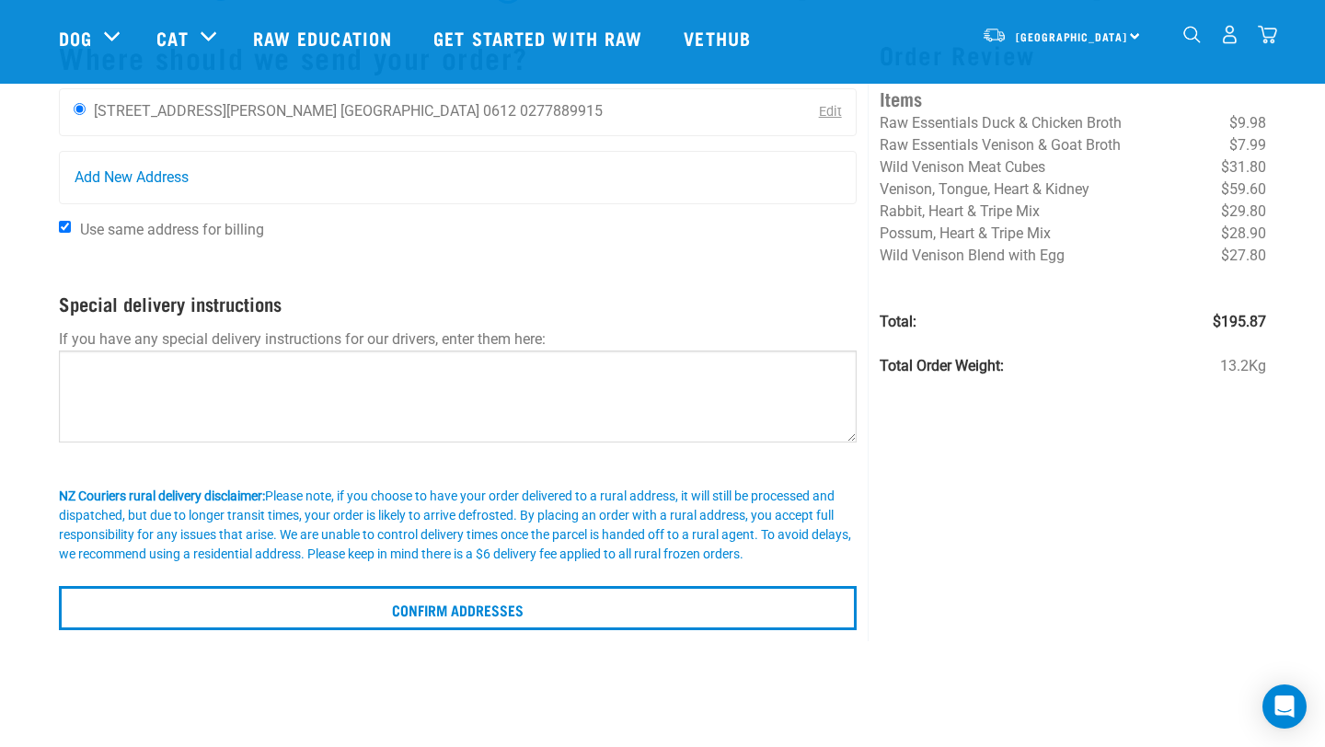
scroll to position [104, 0]
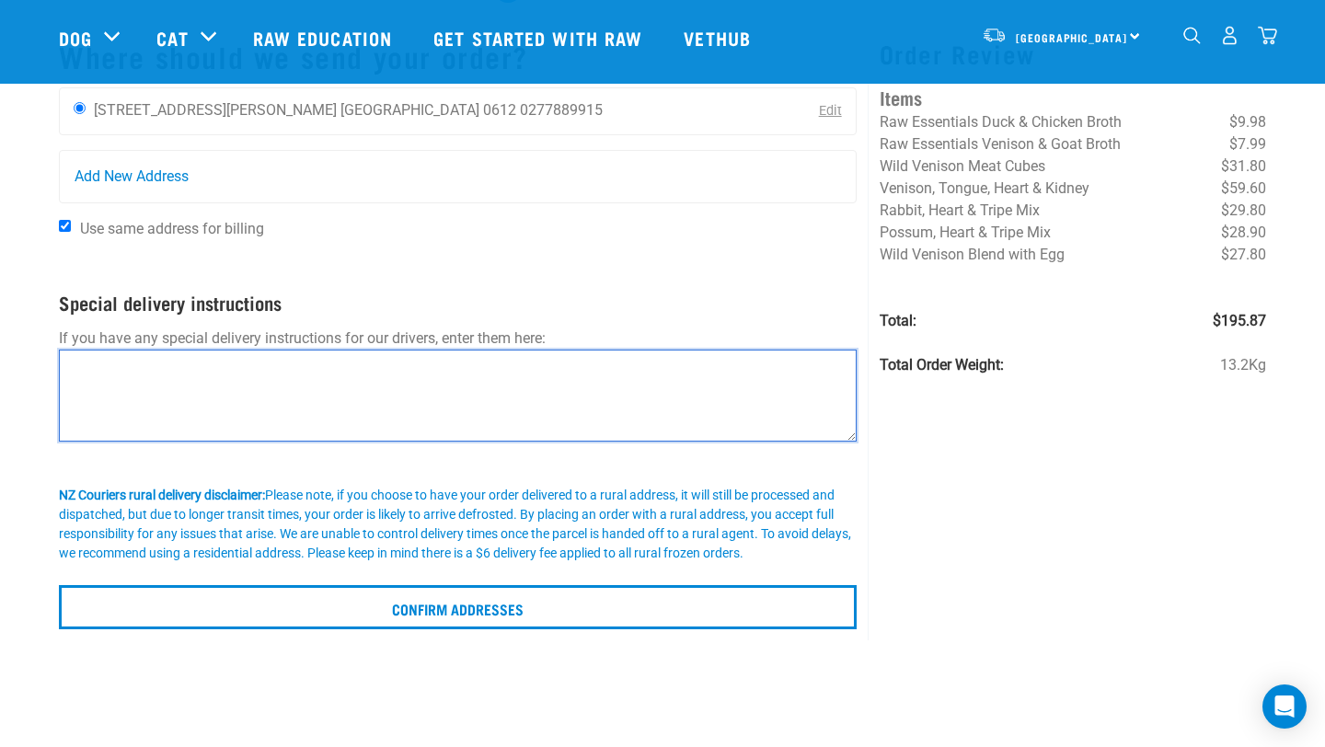
click at [273, 422] on textarea at bounding box center [458, 396] width 798 height 92
paste textarea "p"
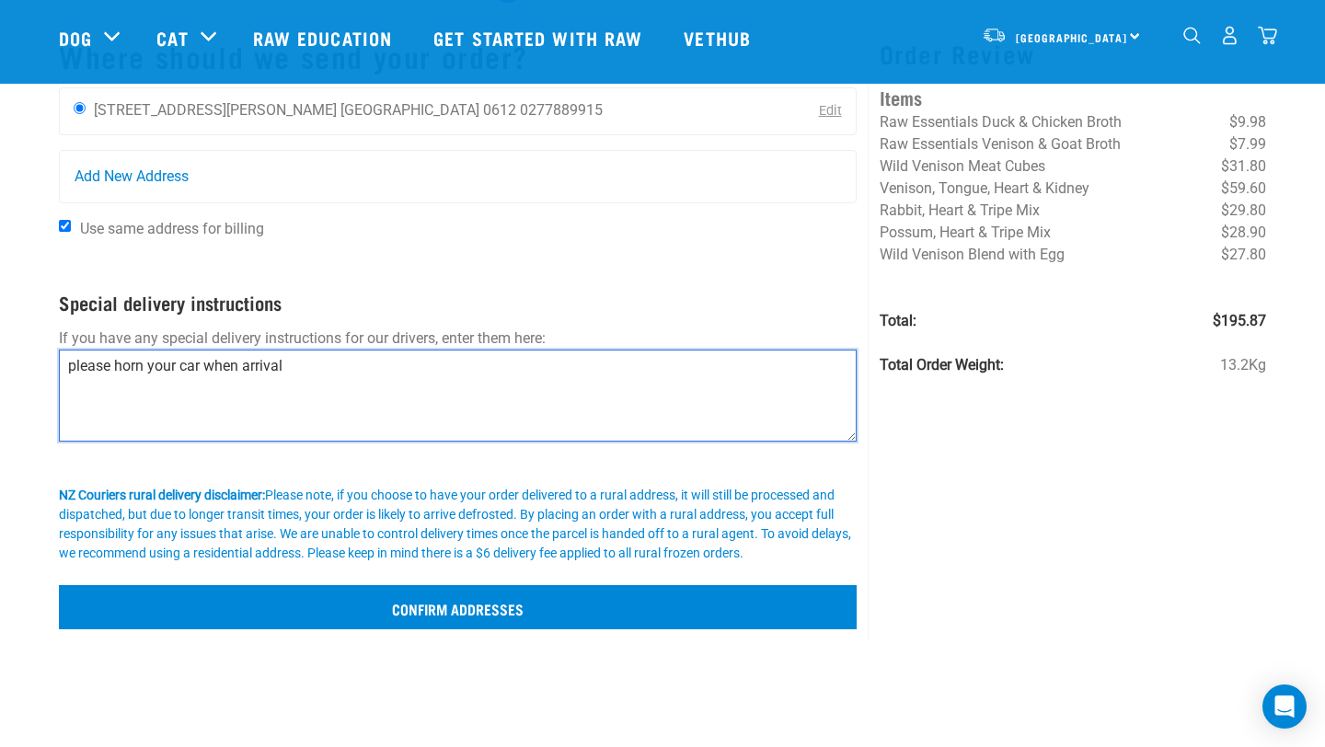
type textarea "please horn your car when arrival"
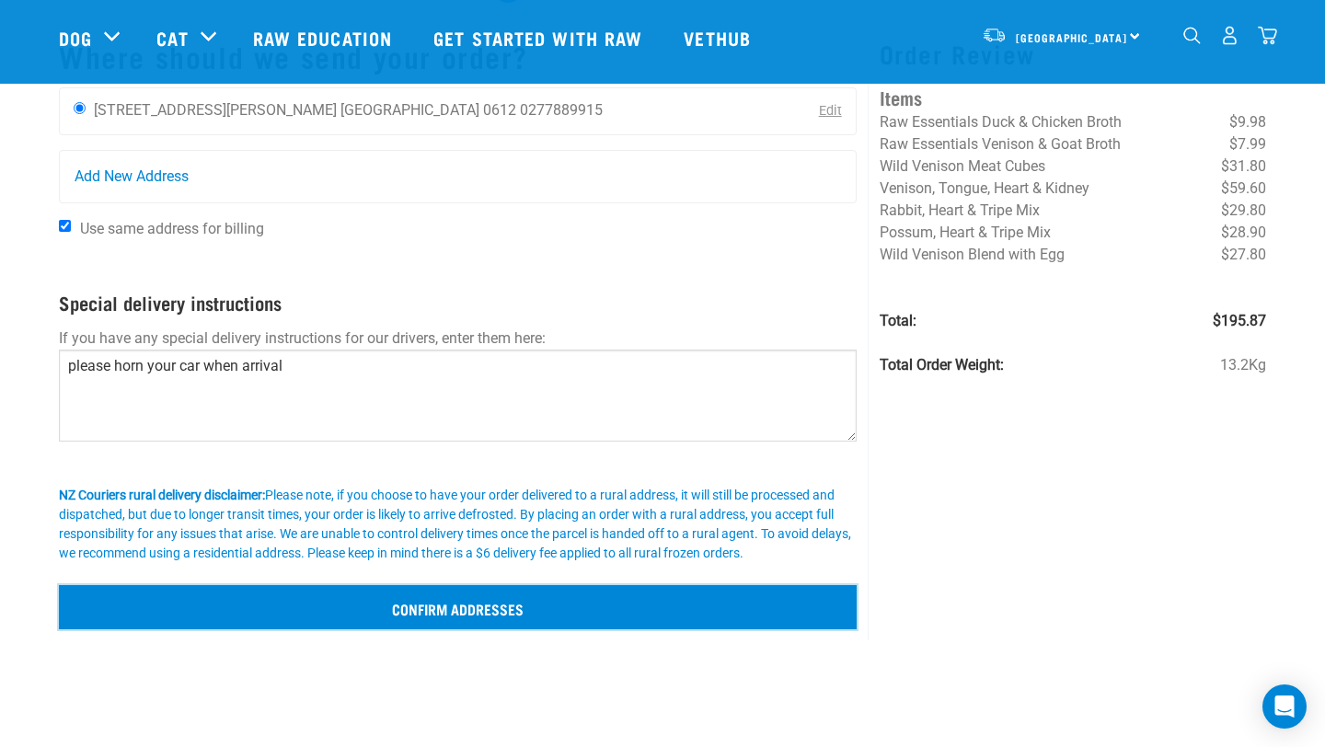
click at [362, 604] on input "Confirm addresses" at bounding box center [458, 607] width 798 height 44
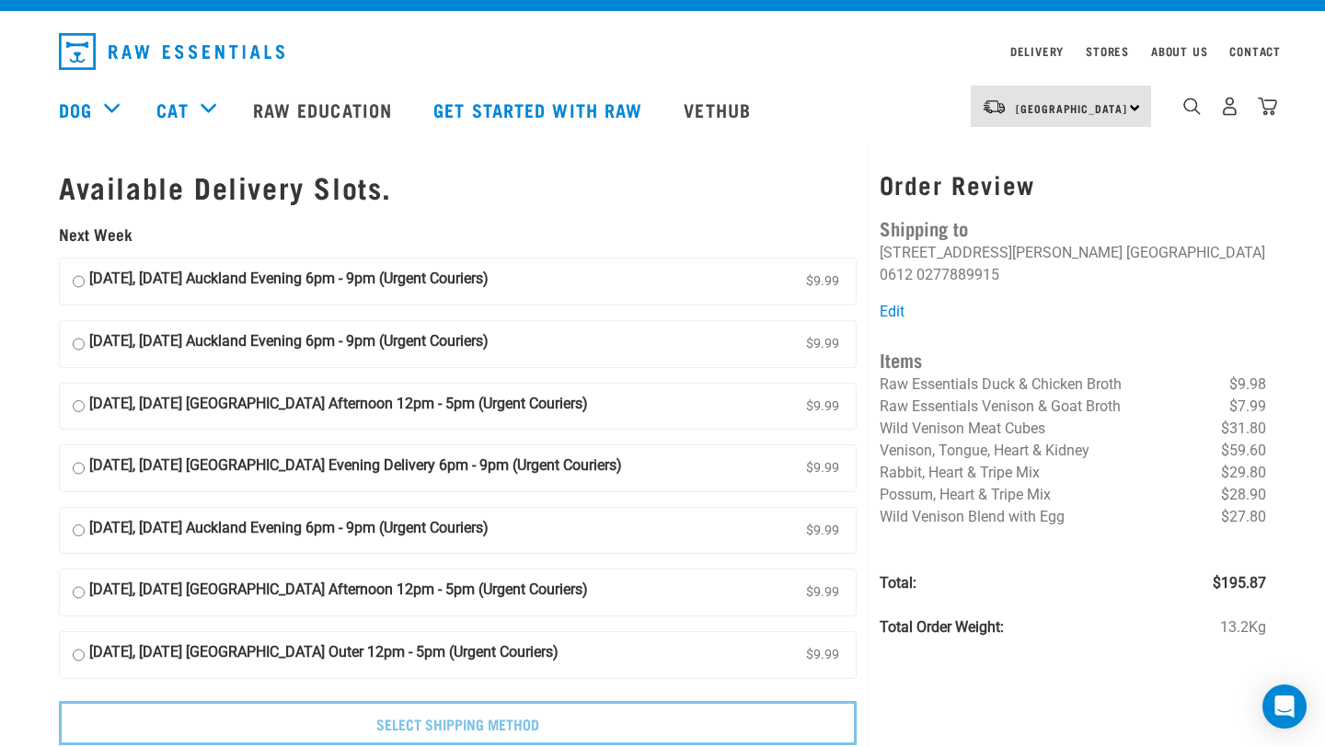
scroll to position [37, 0]
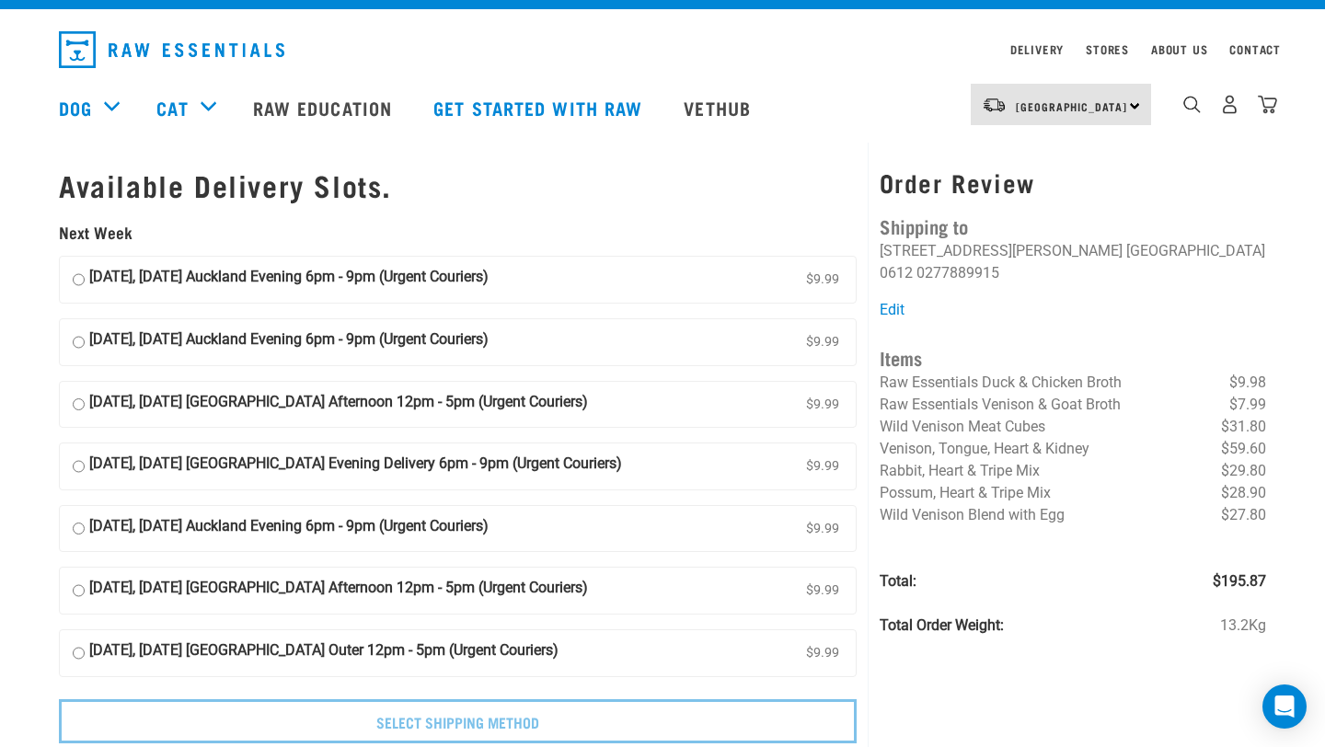
click at [311, 285] on strong "18 August, Monday Auckland Evening 6pm - 9pm (Urgent Couriers)" at bounding box center [288, 280] width 399 height 28
click at [85, 285] on input "18 August, Monday Auckland Evening 6pm - 9pm (Urgent Couriers) $9.99" at bounding box center [79, 280] width 12 height 28
radio input "true"
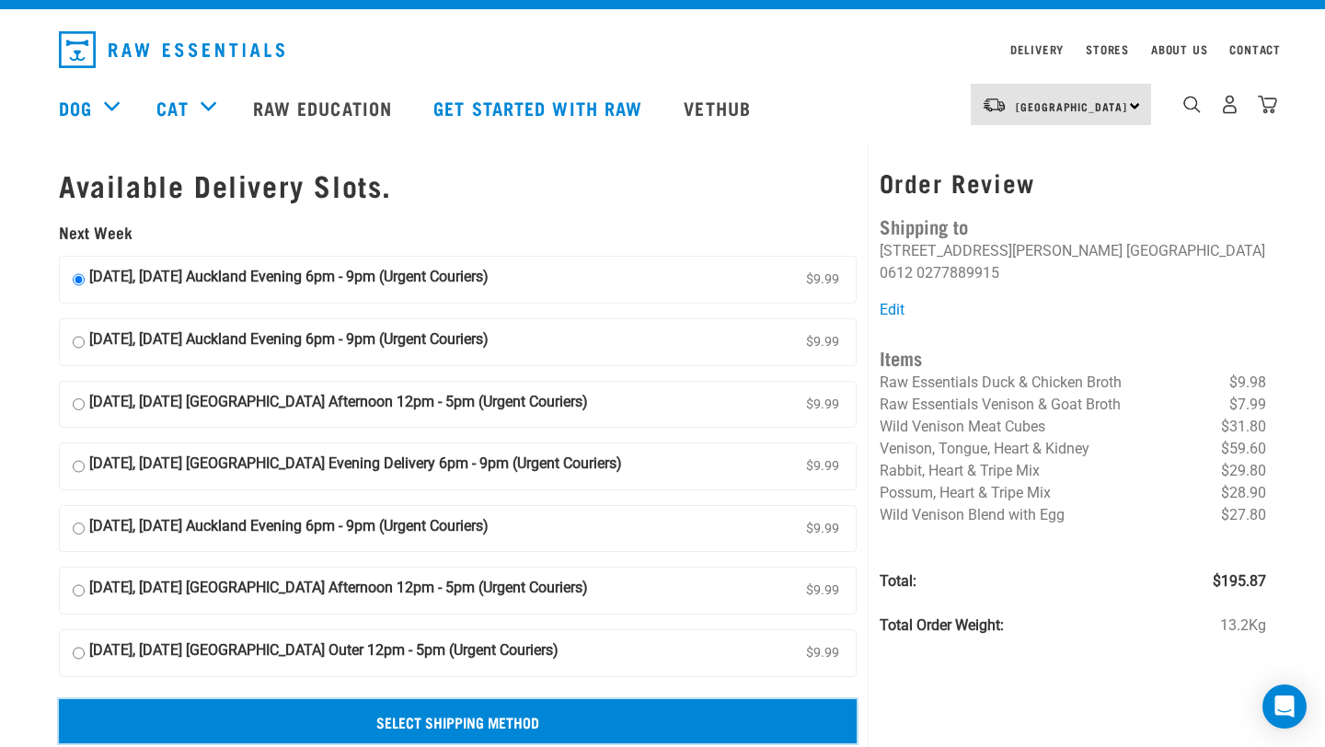
click at [407, 708] on input "Select Shipping Method" at bounding box center [458, 721] width 798 height 44
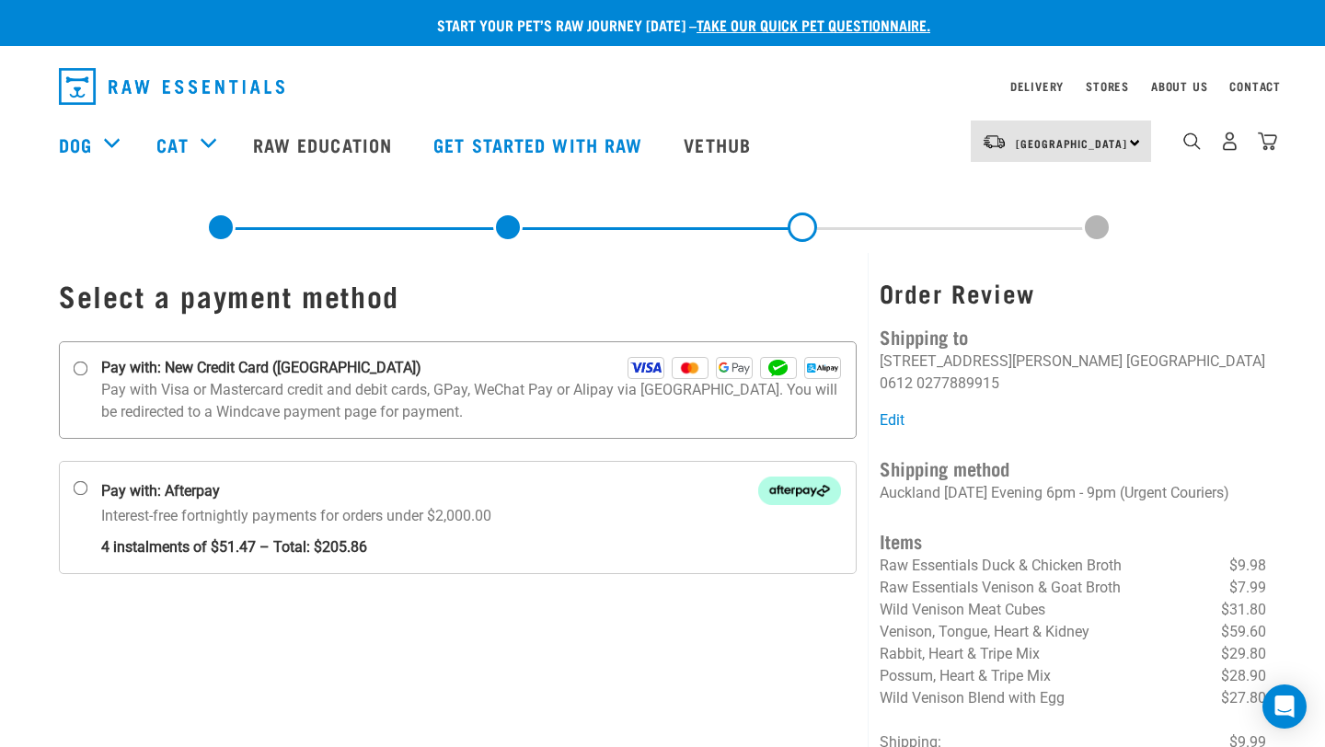
click at [346, 387] on p "Pay with Visa or Mastercard credit and debit cards, GPay, WeChat Pay or Alipay …" at bounding box center [471, 401] width 740 height 44
click at [88, 376] on input "Pay with: New Credit Card ([GEOGRAPHIC_DATA])" at bounding box center [81, 369] width 15 height 15
radio input "true"
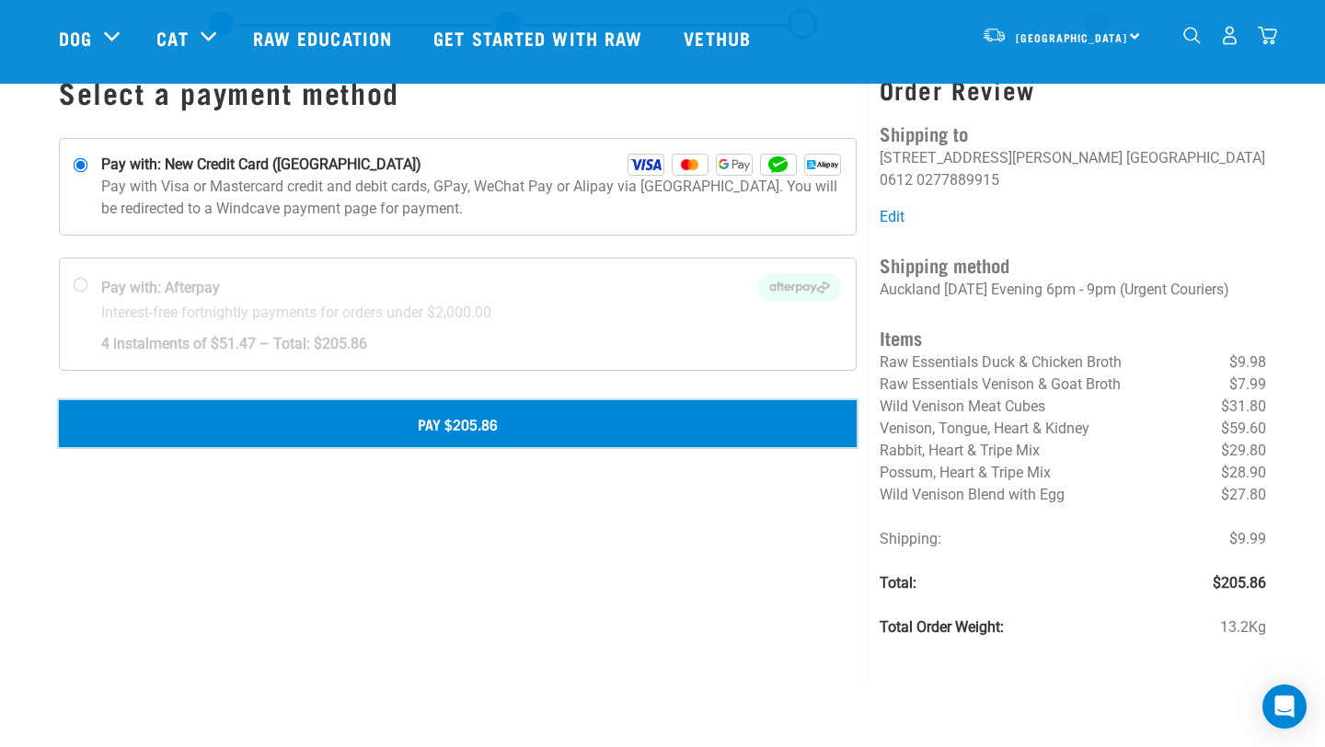
click at [470, 417] on button "Pay $205.86" at bounding box center [458, 423] width 798 height 46
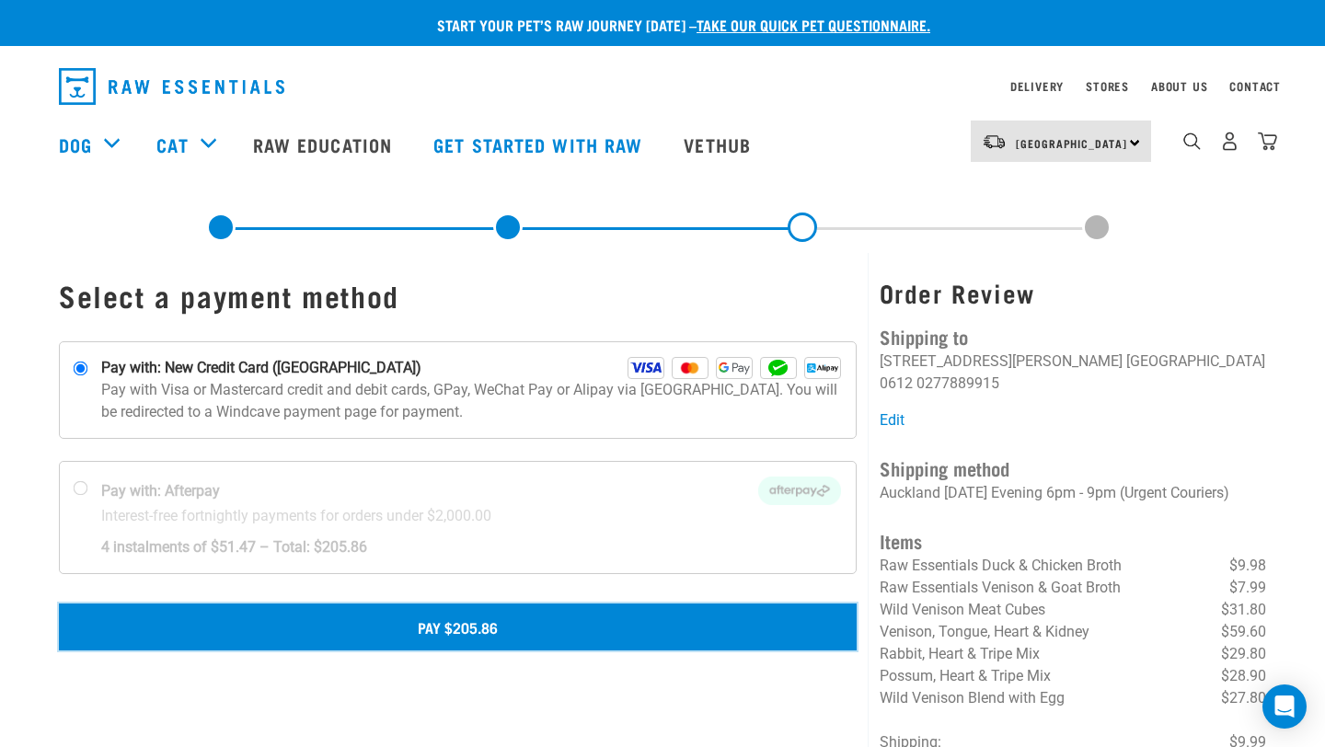
click at [699, 619] on button "Pay $205.86" at bounding box center [458, 627] width 798 height 46
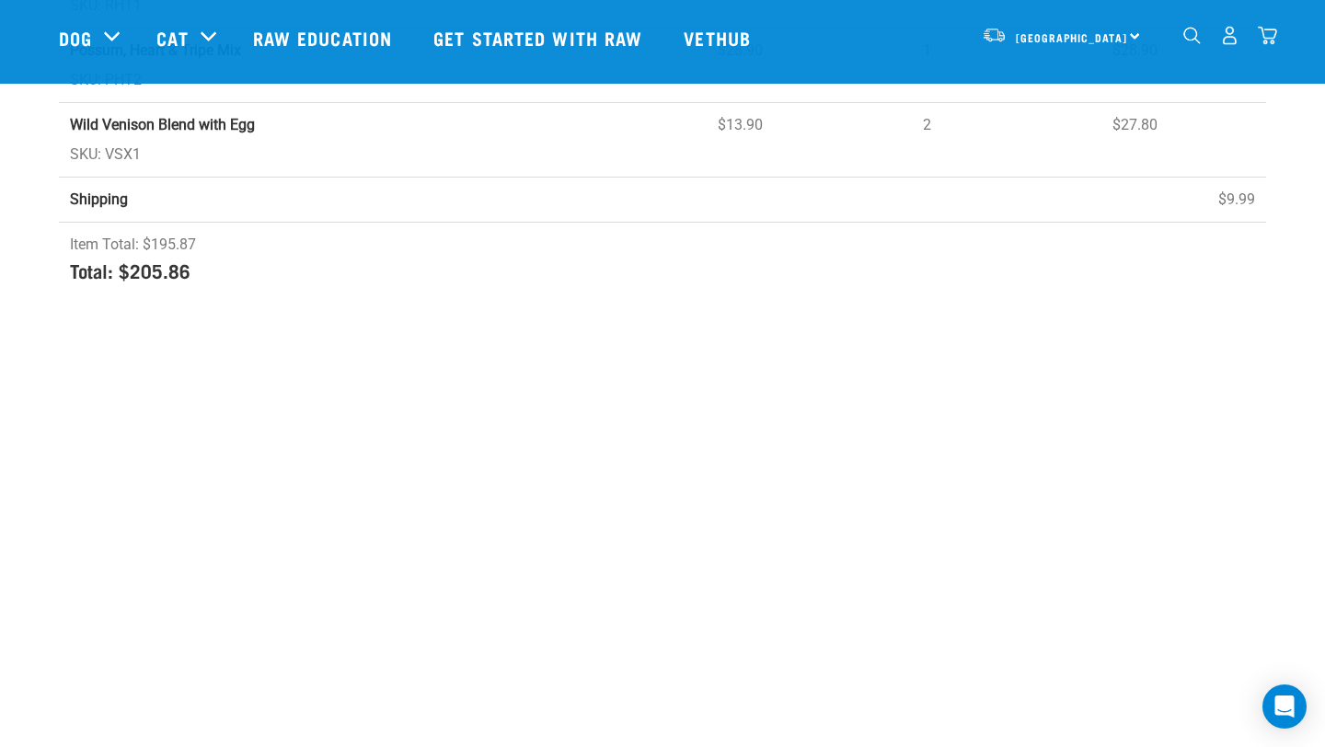
scroll to position [747, 0]
